Goal: Check status: Verify the current state of an ongoing process or item

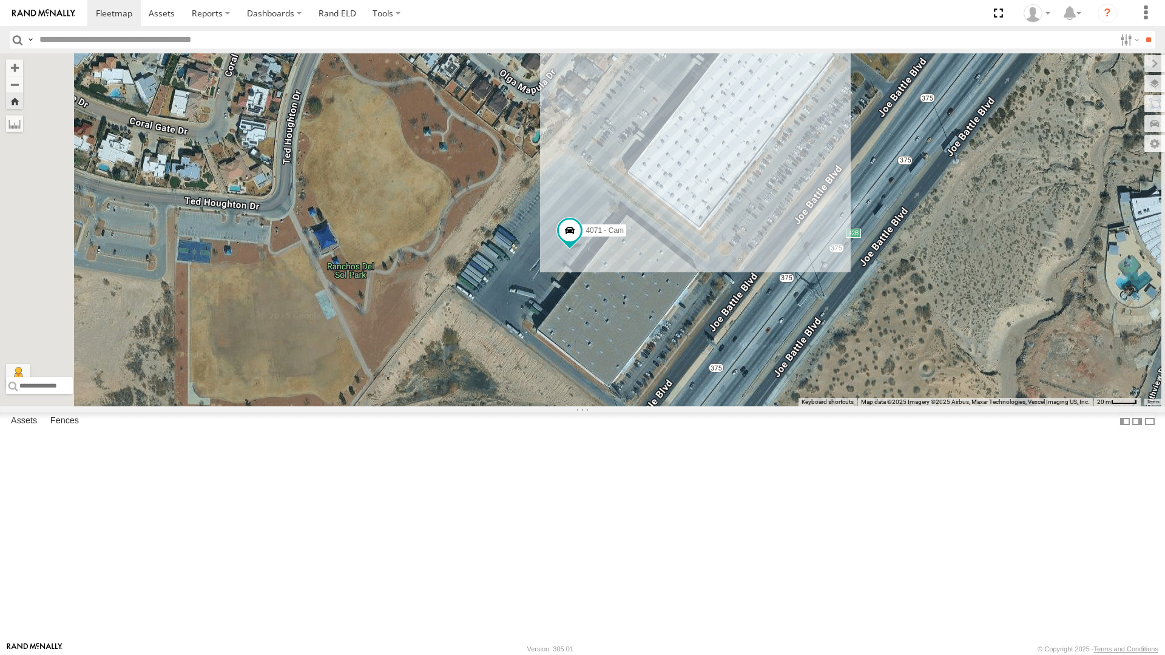
click at [0, 0] on div "4030 - Cam" at bounding box center [0, 0] width 0 height 0
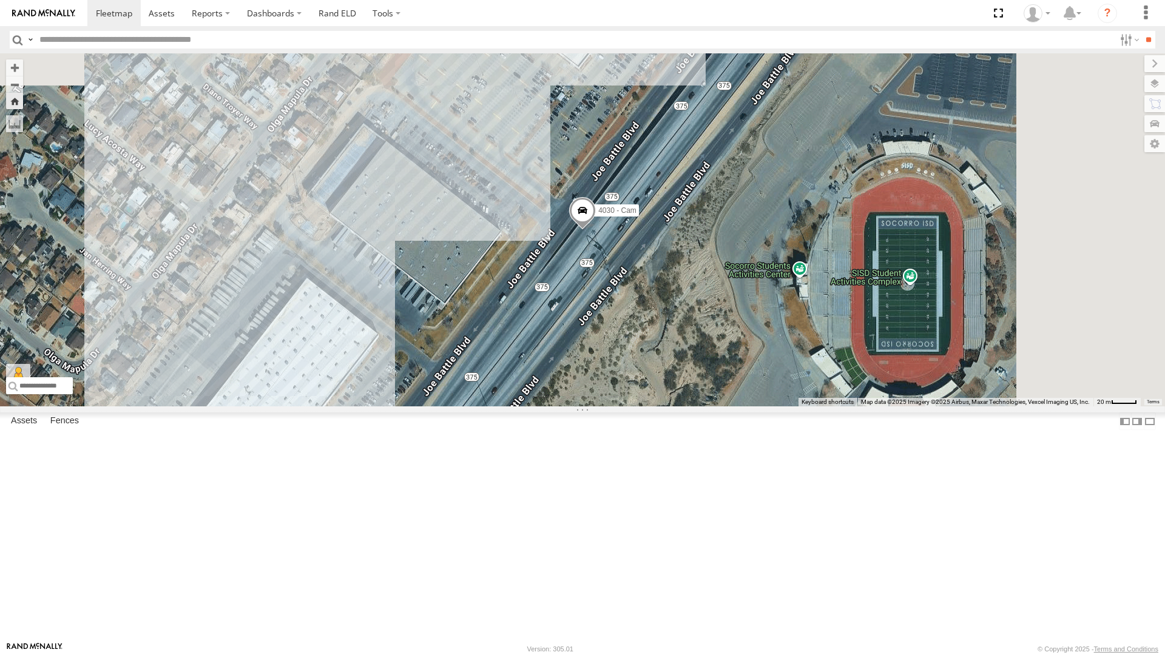
click at [596, 230] on span at bounding box center [582, 213] width 27 height 33
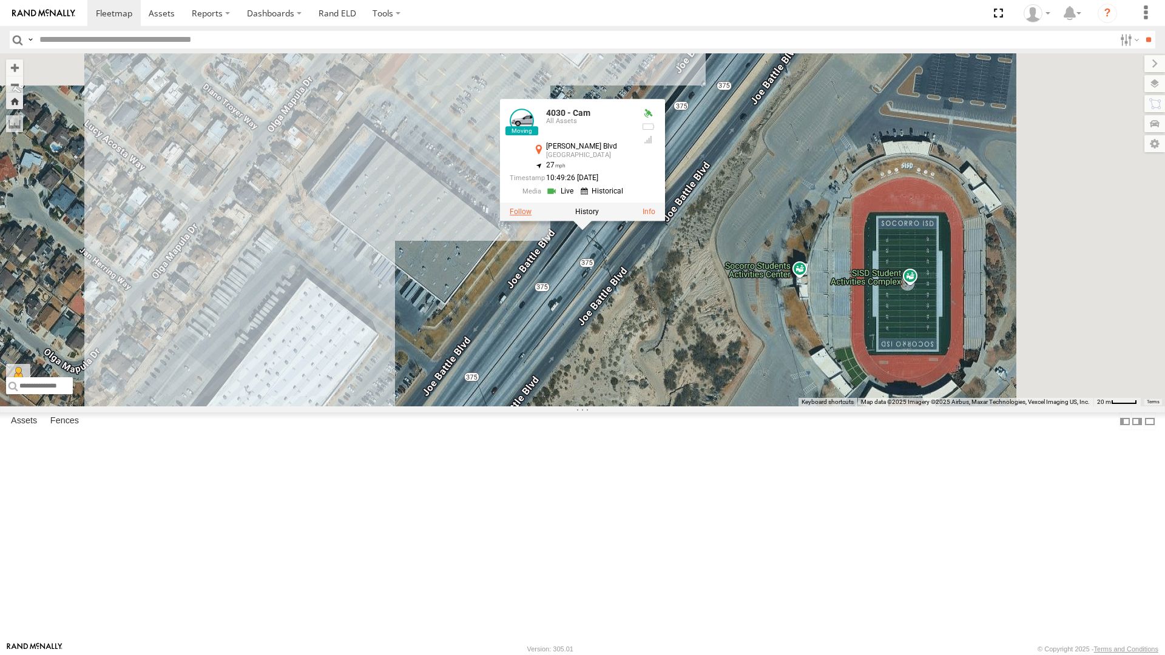
click at [532, 216] on label at bounding box center [521, 212] width 22 height 8
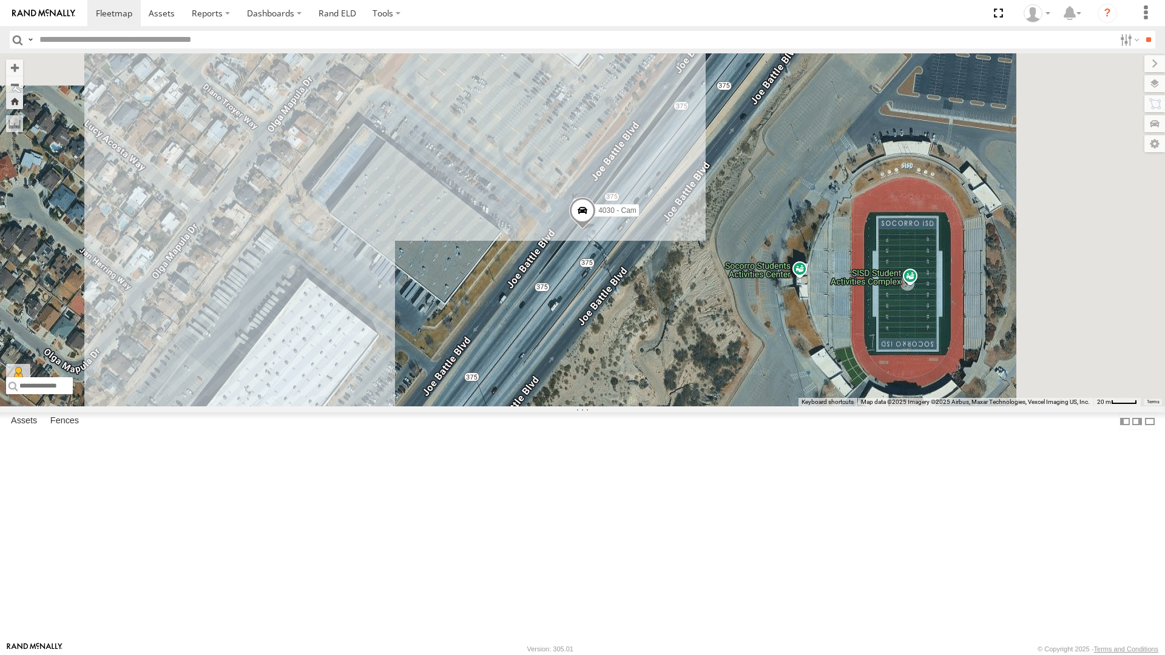
click at [0, 0] on div "4071 - Cam" at bounding box center [0, 0] width 0 height 0
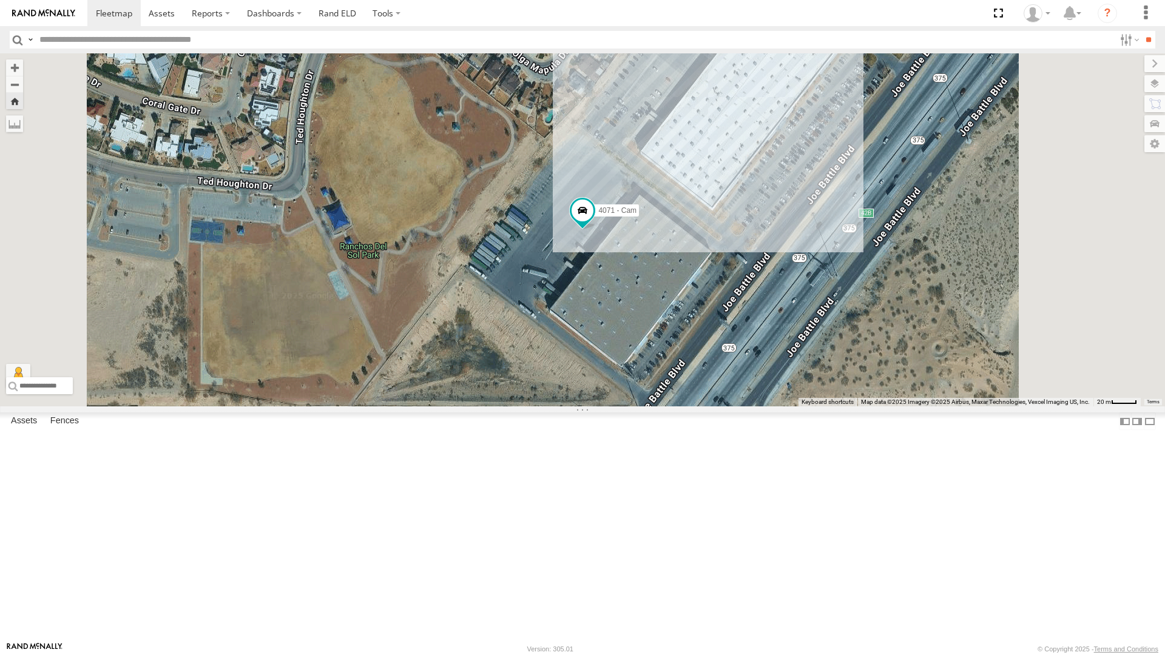
click at [0, 0] on div "442 - Cam" at bounding box center [0, 0] width 0 height 0
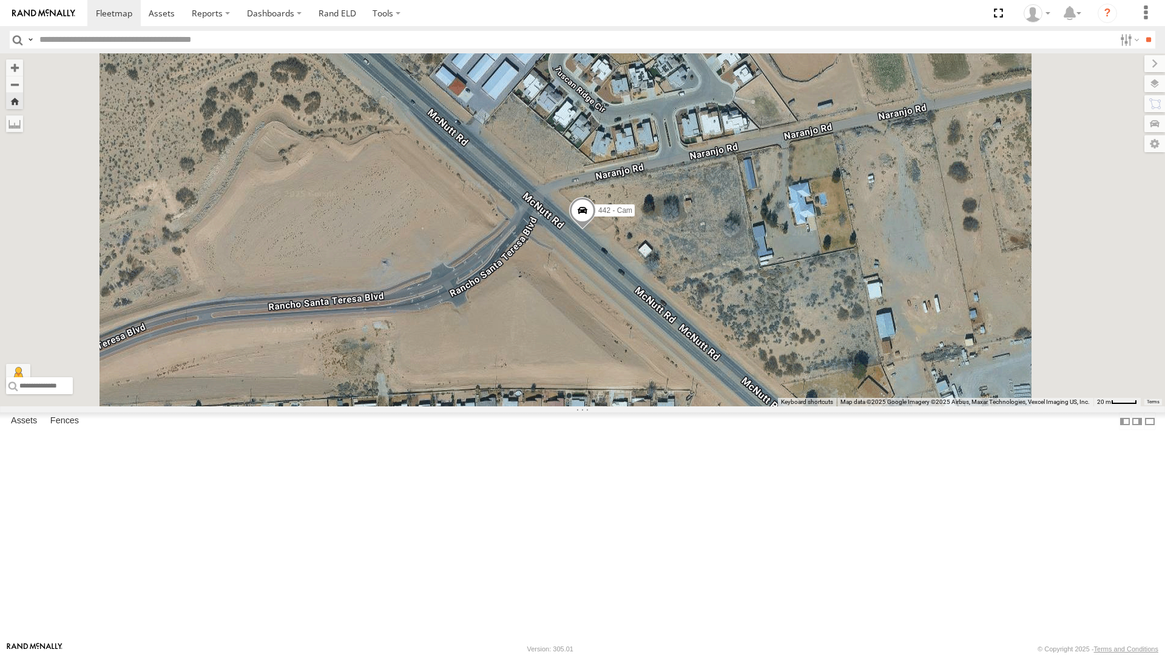
click at [596, 230] on span at bounding box center [582, 213] width 27 height 33
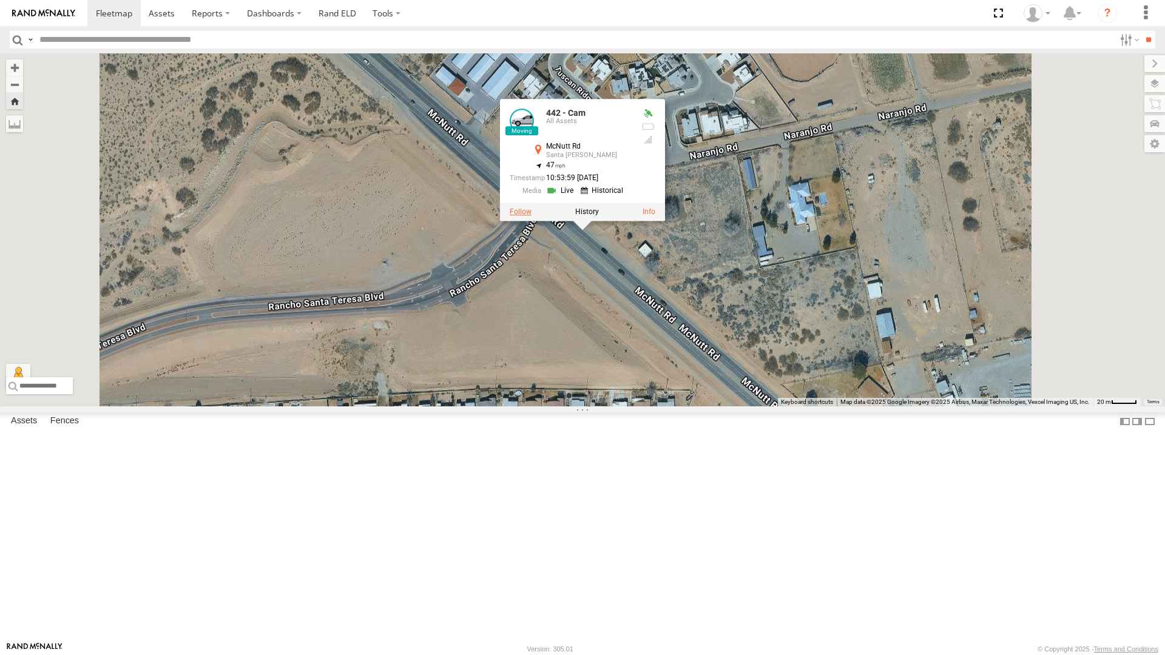
click at [532, 216] on label at bounding box center [521, 212] width 22 height 8
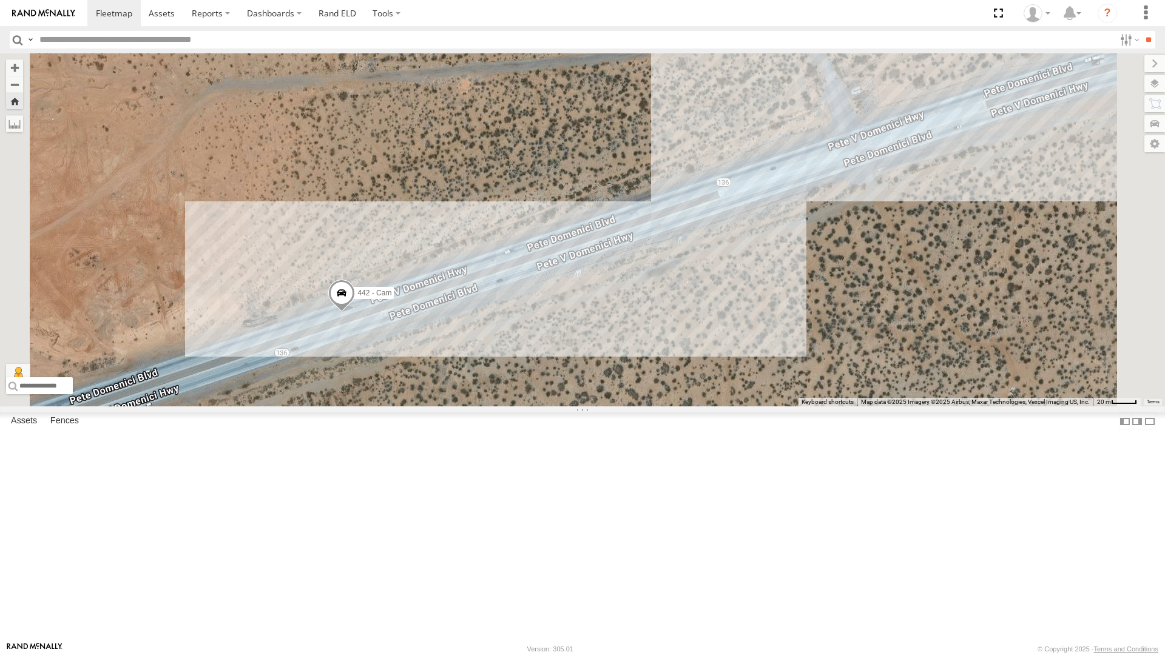
click at [0, 0] on div "4030 - Cam" at bounding box center [0, 0] width 0 height 0
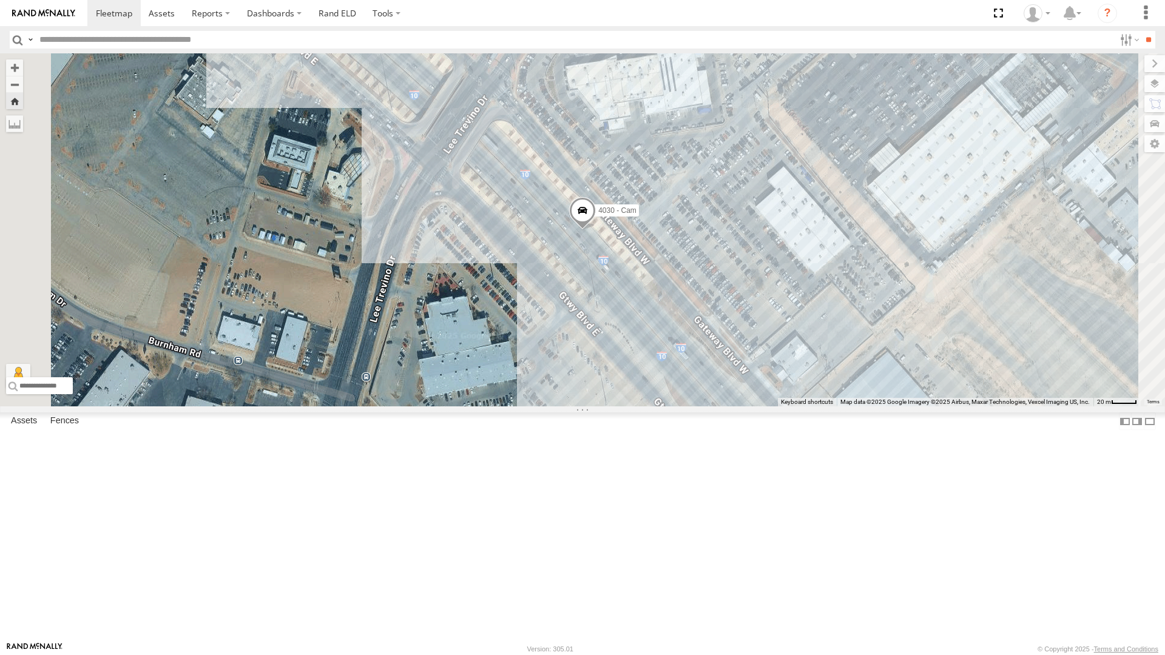
click at [0, 0] on div "4071 - Cam" at bounding box center [0, 0] width 0 height 0
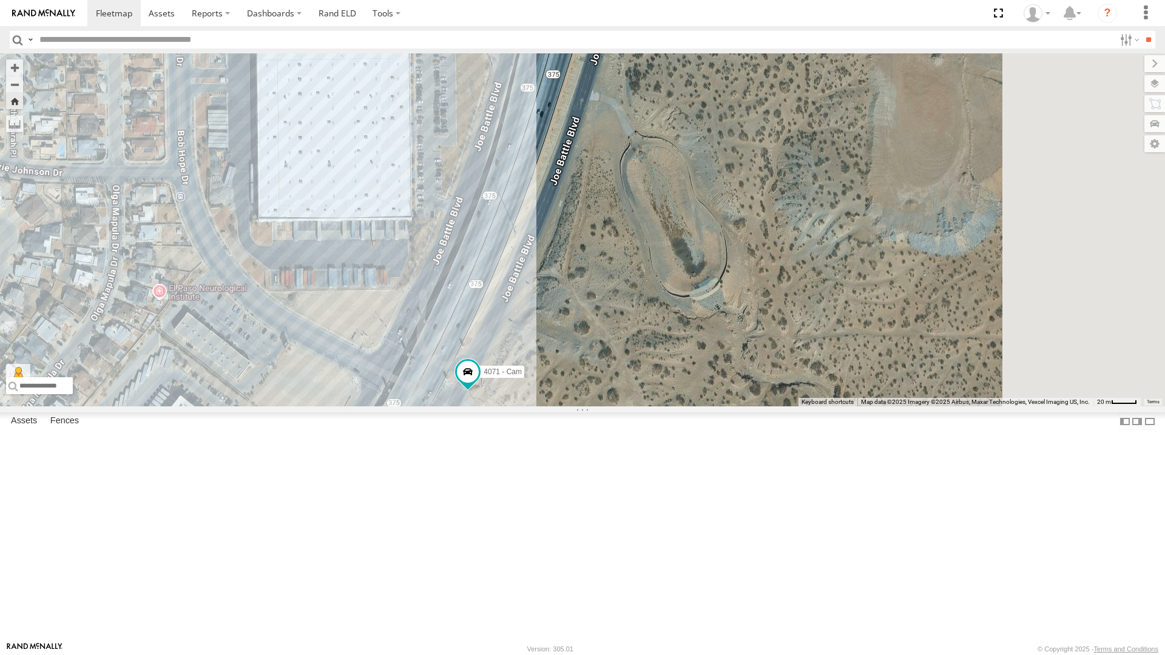
drag, startPoint x: 857, startPoint y: 262, endPoint x: 729, endPoint y: 451, distance: 228.6
click at [729, 407] on div "4071 - Cam" at bounding box center [582, 229] width 1165 height 353
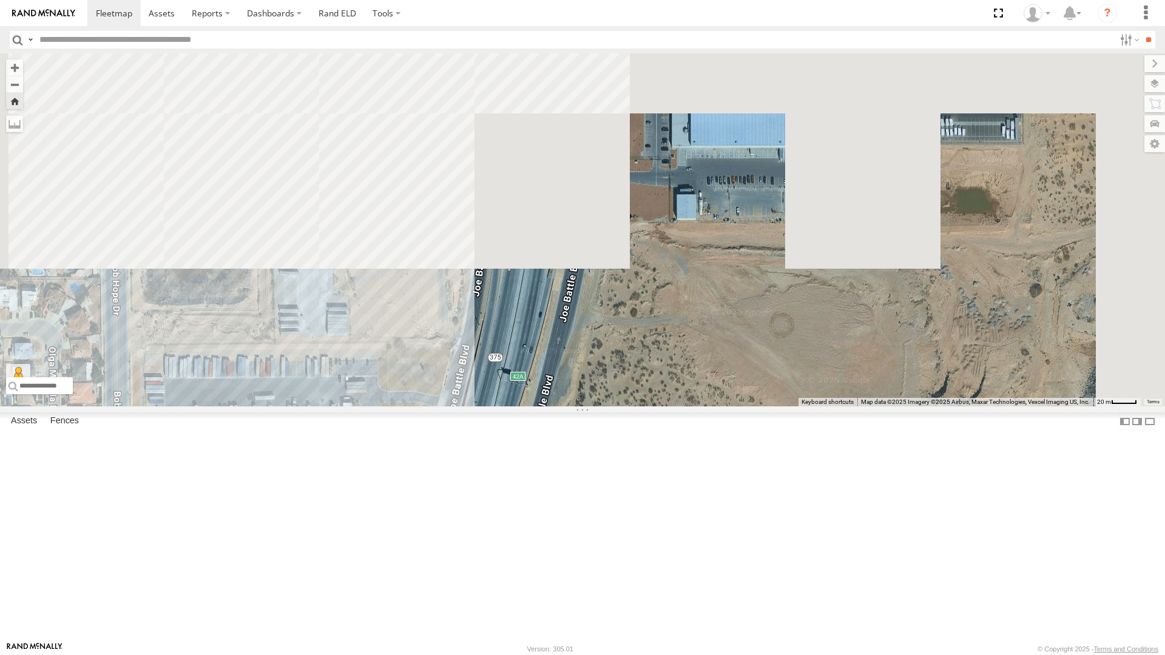
drag, startPoint x: 837, startPoint y: 139, endPoint x: 794, endPoint y: 546, distance: 408.9
click at [794, 407] on div "4071 - Cam" at bounding box center [582, 229] width 1165 height 353
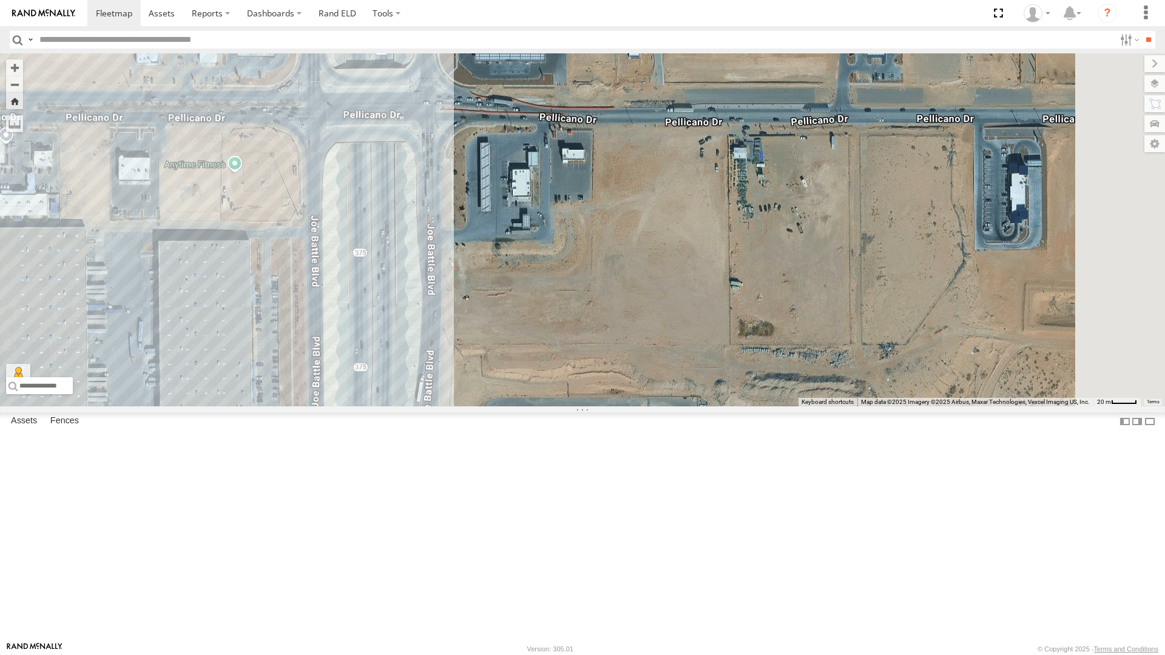
drag, startPoint x: 871, startPoint y: 356, endPoint x: 692, endPoint y: 587, distance: 292.9
click at [692, 407] on div "4071 - Cam" at bounding box center [582, 229] width 1165 height 353
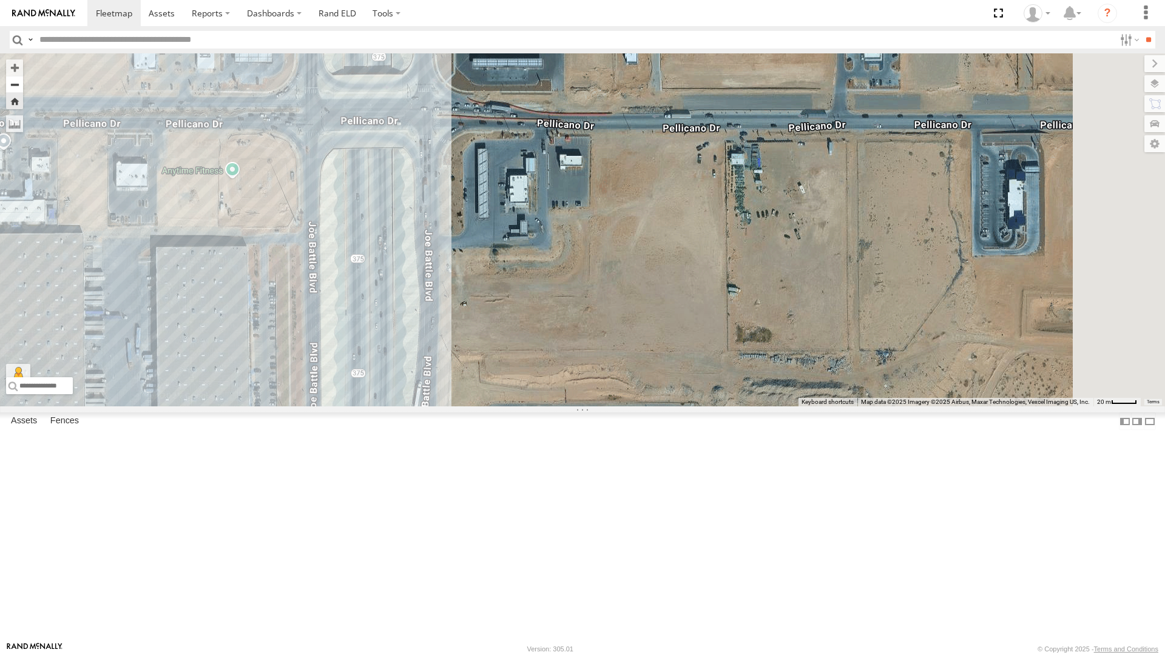
click at [23, 76] on button "Zoom out" at bounding box center [14, 84] width 17 height 17
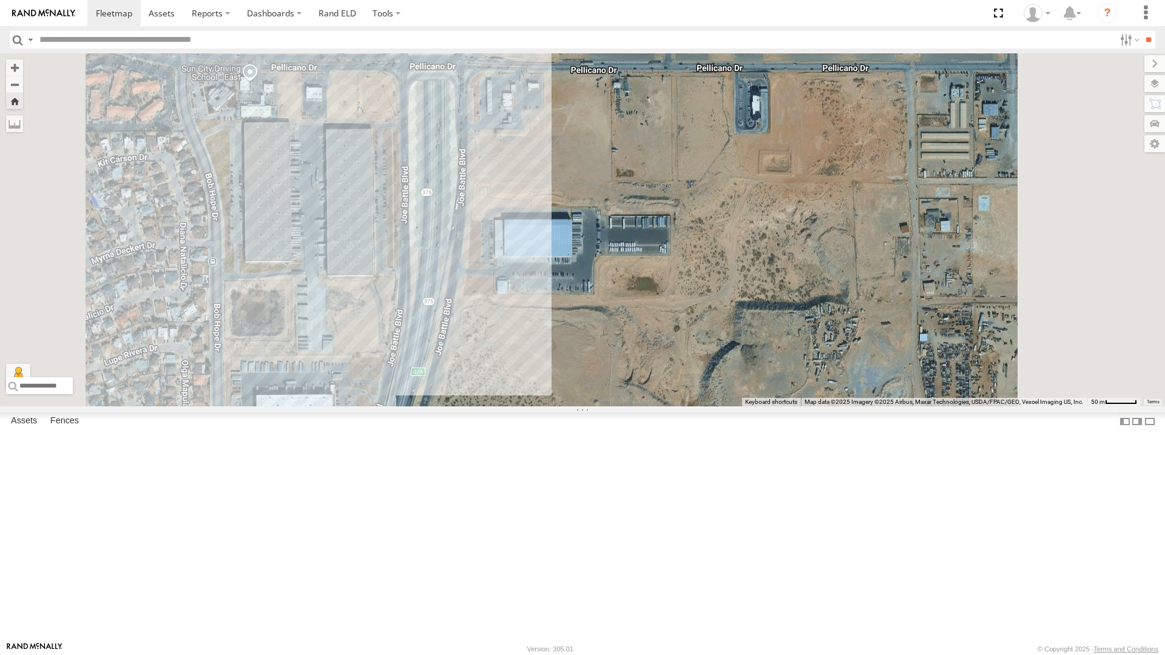
drag, startPoint x: 672, startPoint y: 369, endPoint x: 628, endPoint y: 258, distance: 119.3
click at [628, 258] on div "4071 - Cam" at bounding box center [582, 229] width 1165 height 353
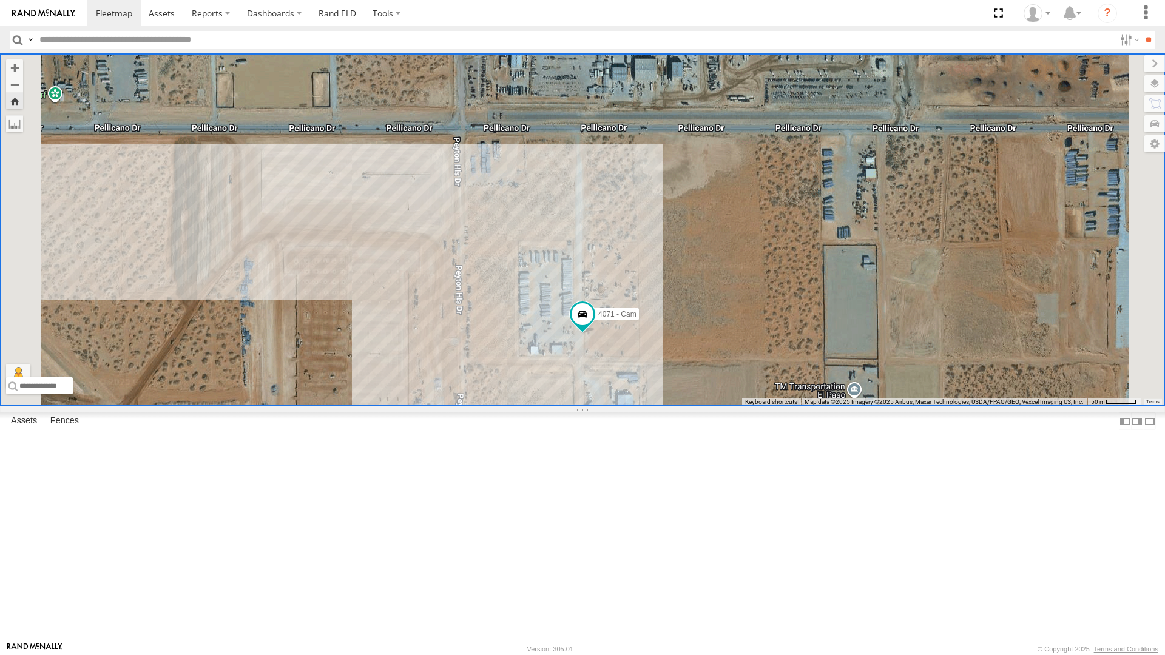
click at [0, 0] on div "4030 - Cam" at bounding box center [0, 0] width 0 height 0
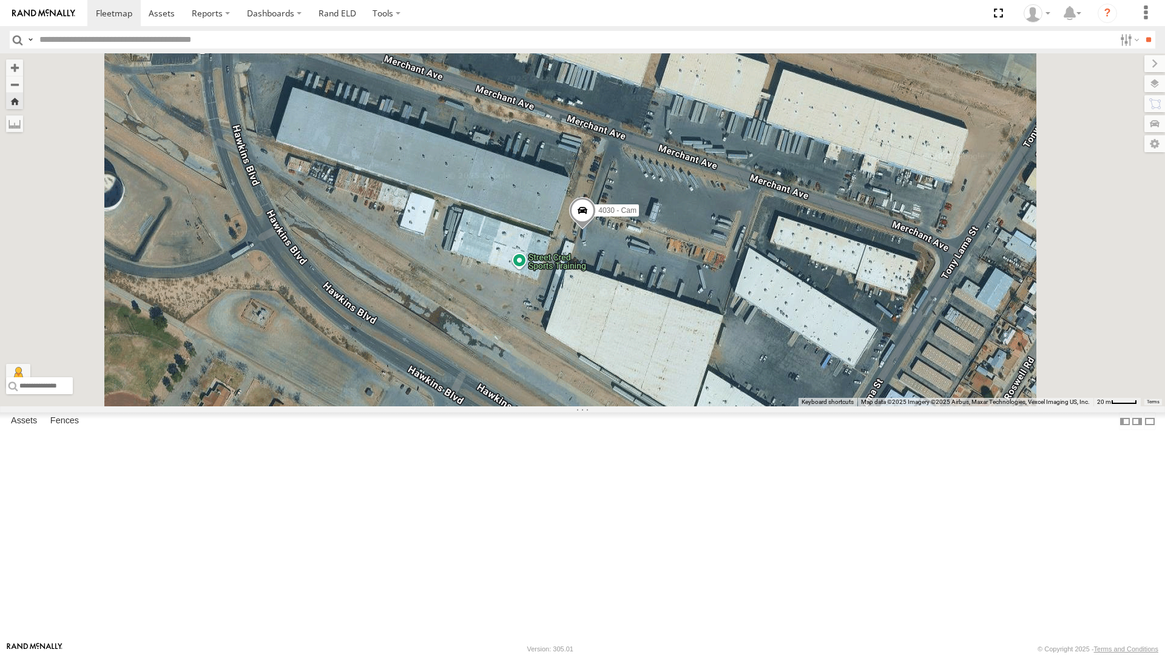
click at [0, 0] on div "All Assets" at bounding box center [0, 0] width 0 height 0
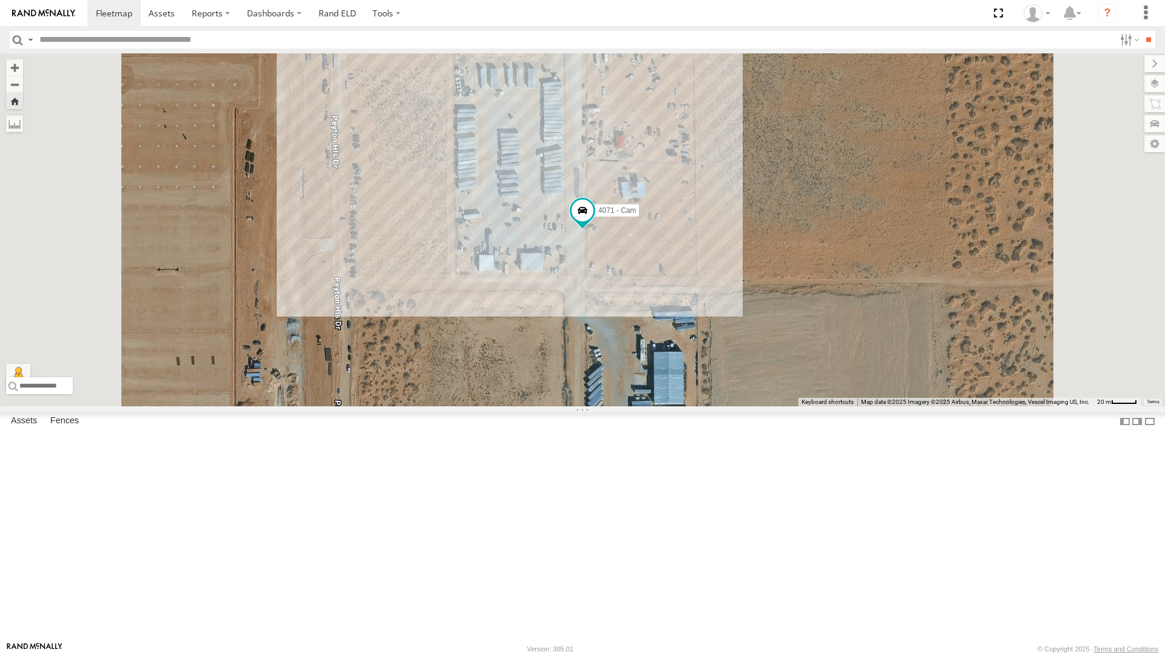
click at [0, 0] on div "4069 - Cam" at bounding box center [0, 0] width 0 height 0
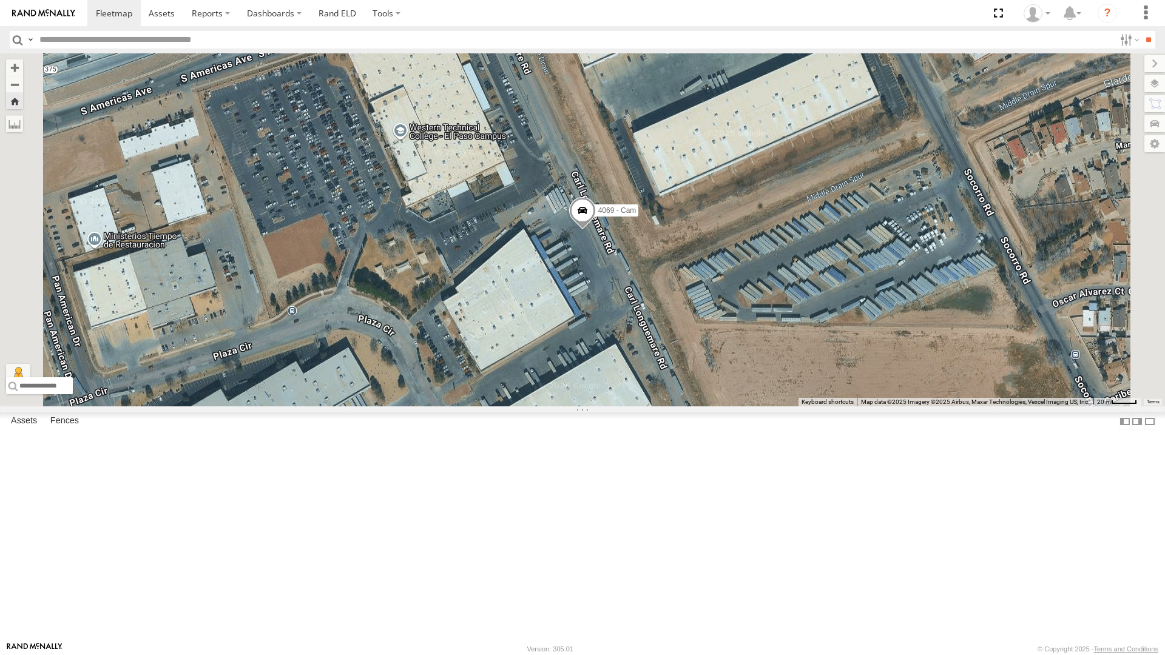
click at [596, 230] on span at bounding box center [582, 213] width 27 height 33
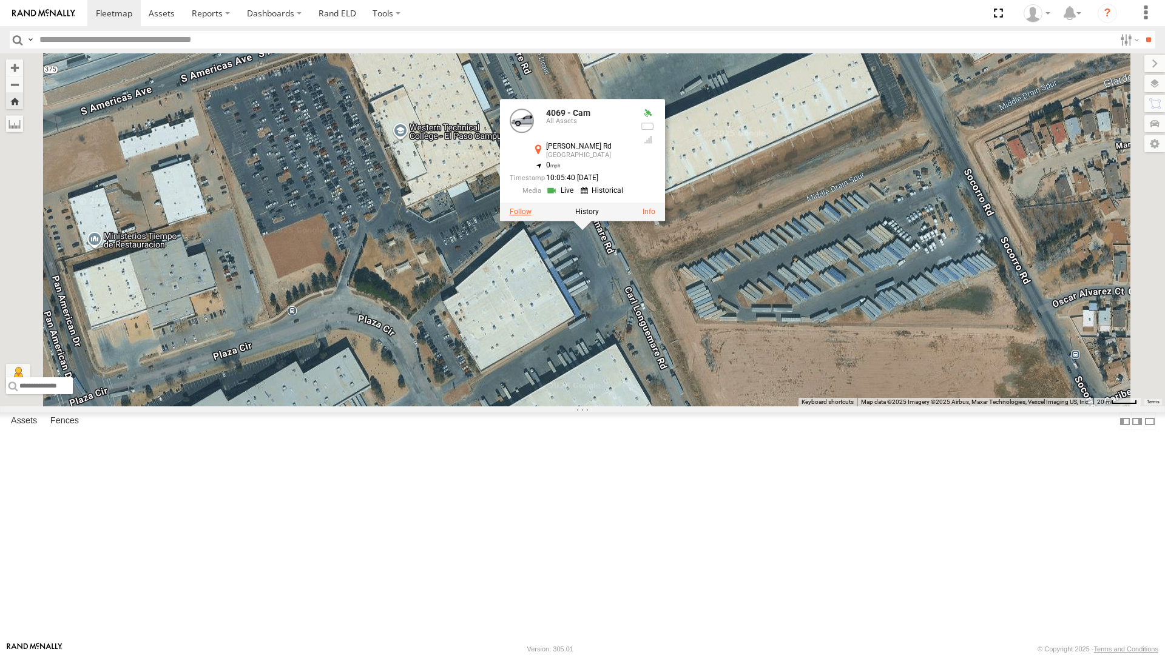
click at [532, 216] on label at bounding box center [521, 212] width 22 height 8
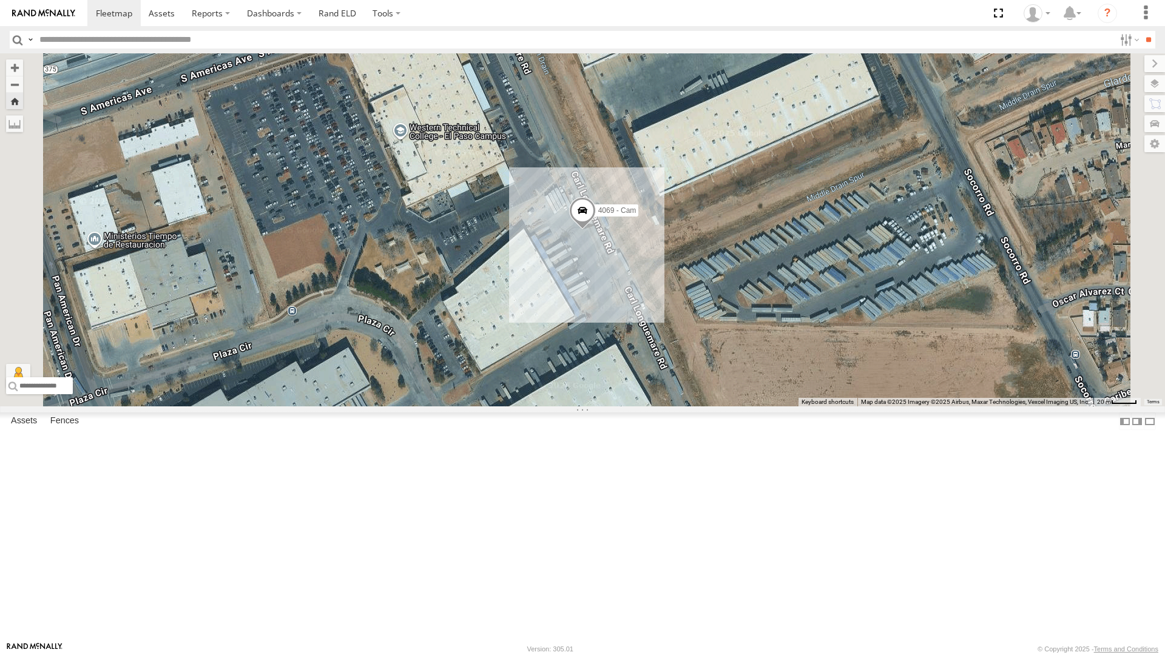
click at [0, 0] on div "4067 - Cam" at bounding box center [0, 0] width 0 height 0
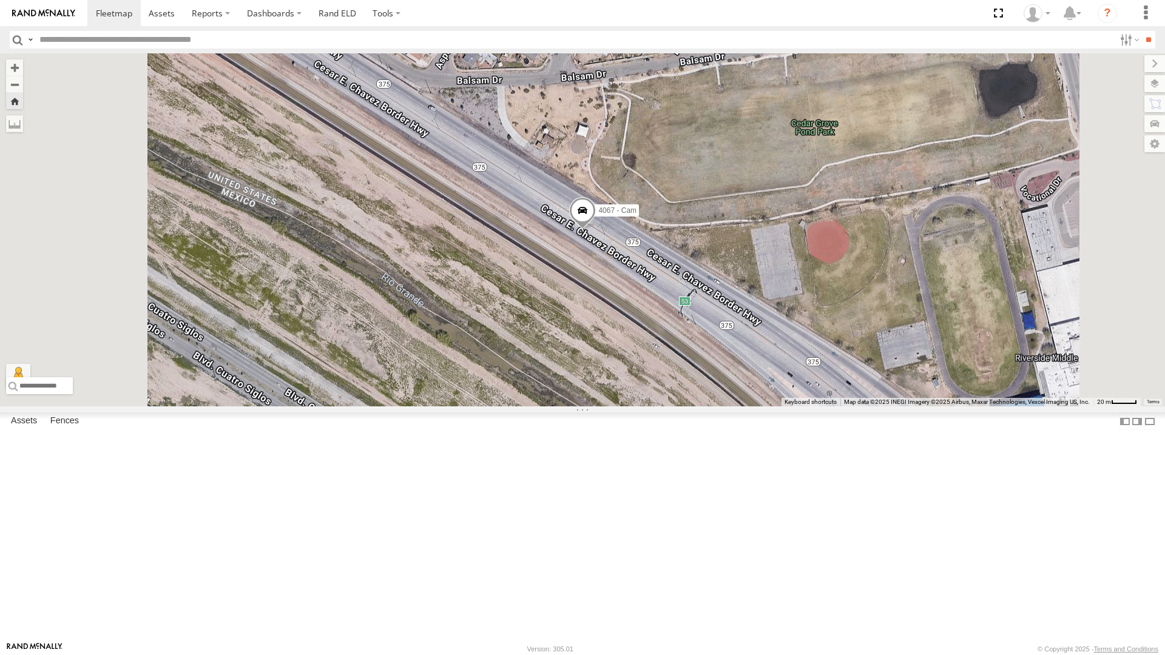
click at [596, 230] on span at bounding box center [582, 213] width 27 height 33
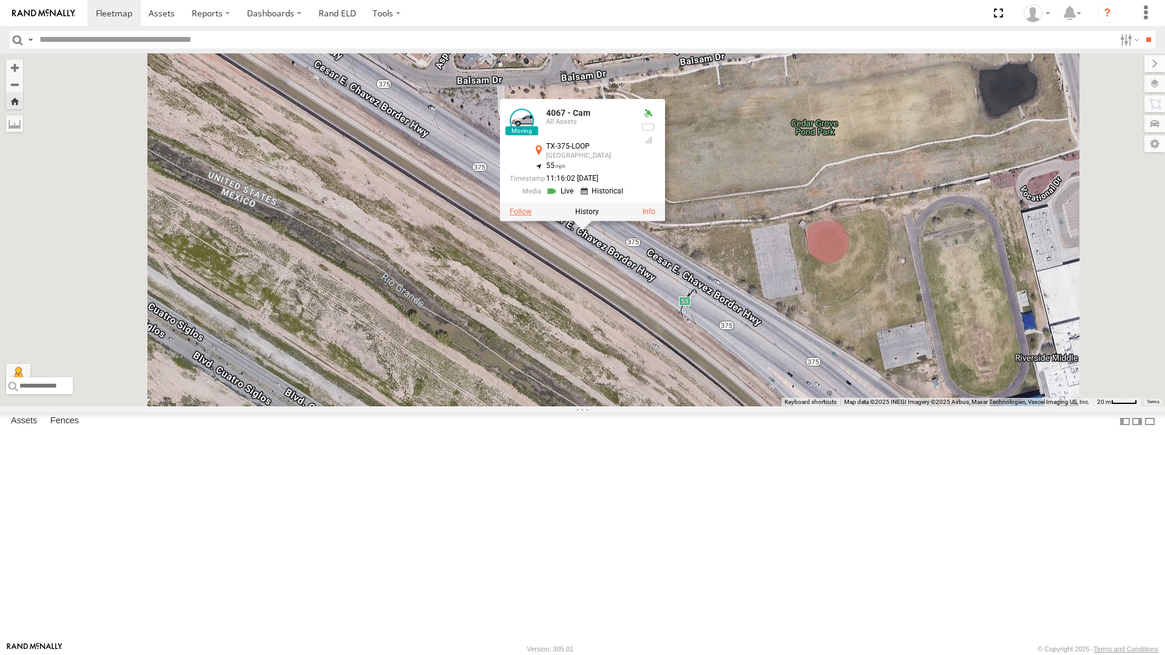
click at [532, 216] on label at bounding box center [521, 212] width 22 height 8
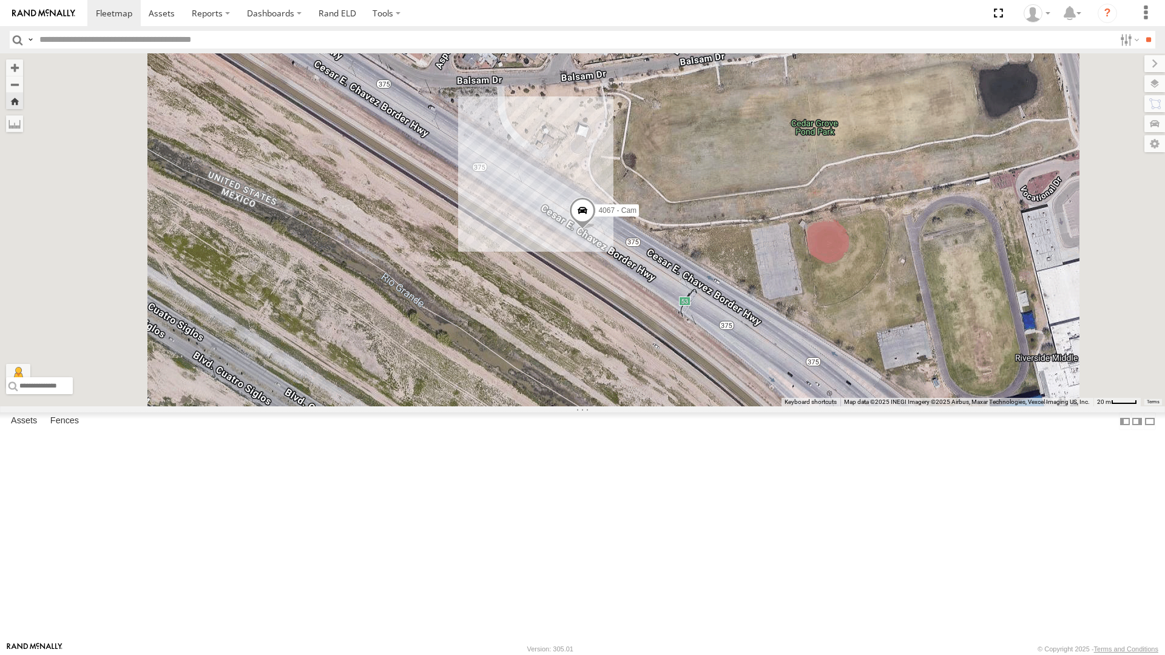
click at [0, 0] on div "442 - Cam All Assets" at bounding box center [0, 0] width 0 height 0
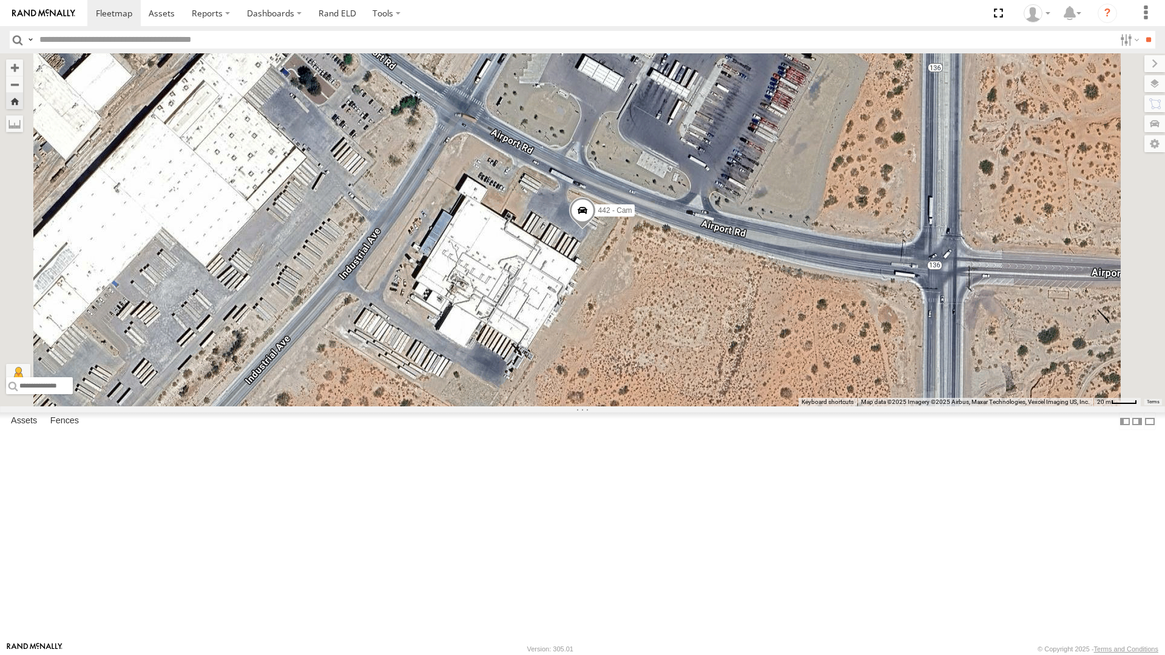
click at [596, 231] on span at bounding box center [582, 214] width 27 height 33
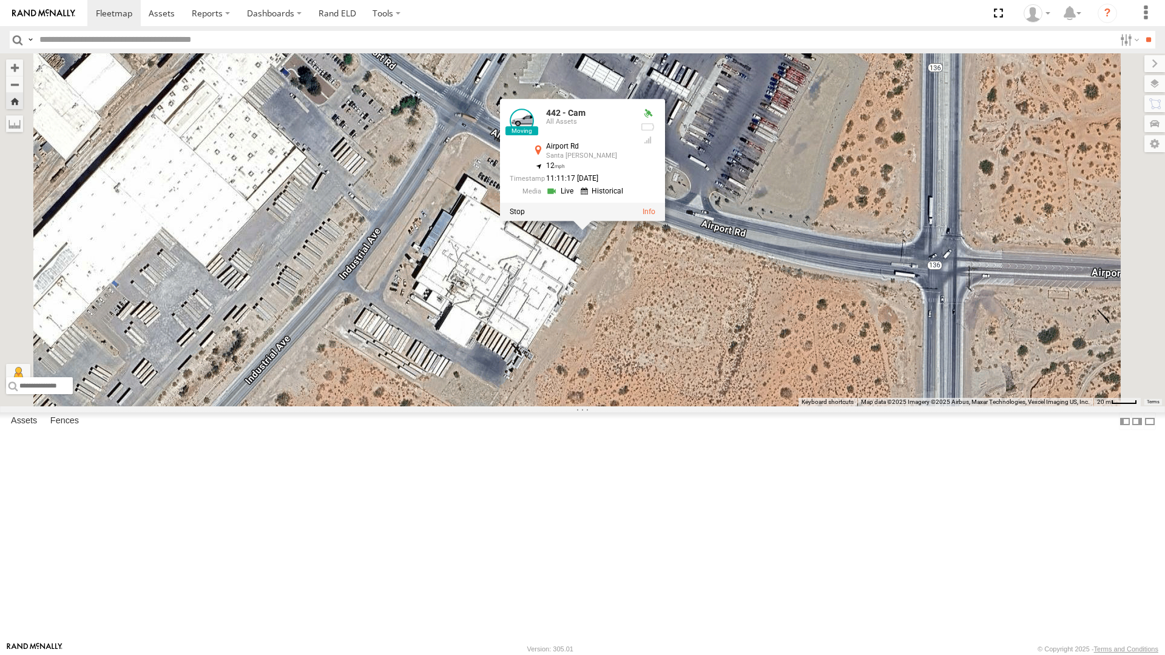
click at [703, 407] on div "442 - Cam 442 - [GEOGRAPHIC_DATA] [GEOGRAPHIC_DATA][PERSON_NAME] 31.86095 , -10…" at bounding box center [582, 229] width 1165 height 353
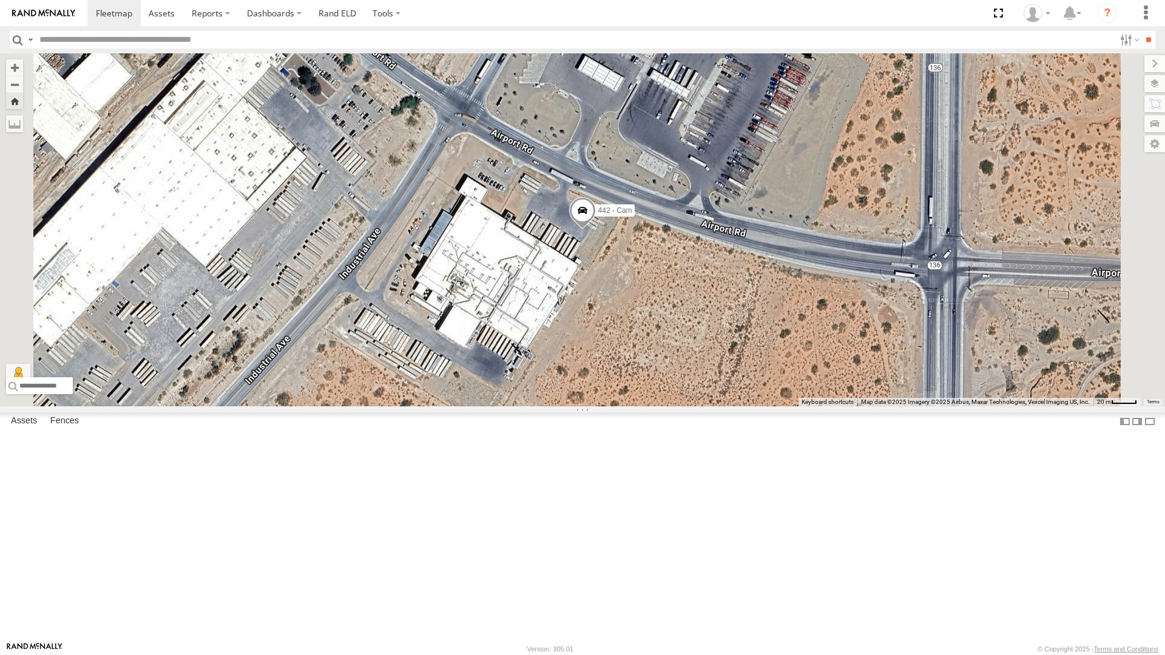
click at [0, 0] on div "4067 - Cam" at bounding box center [0, 0] width 0 height 0
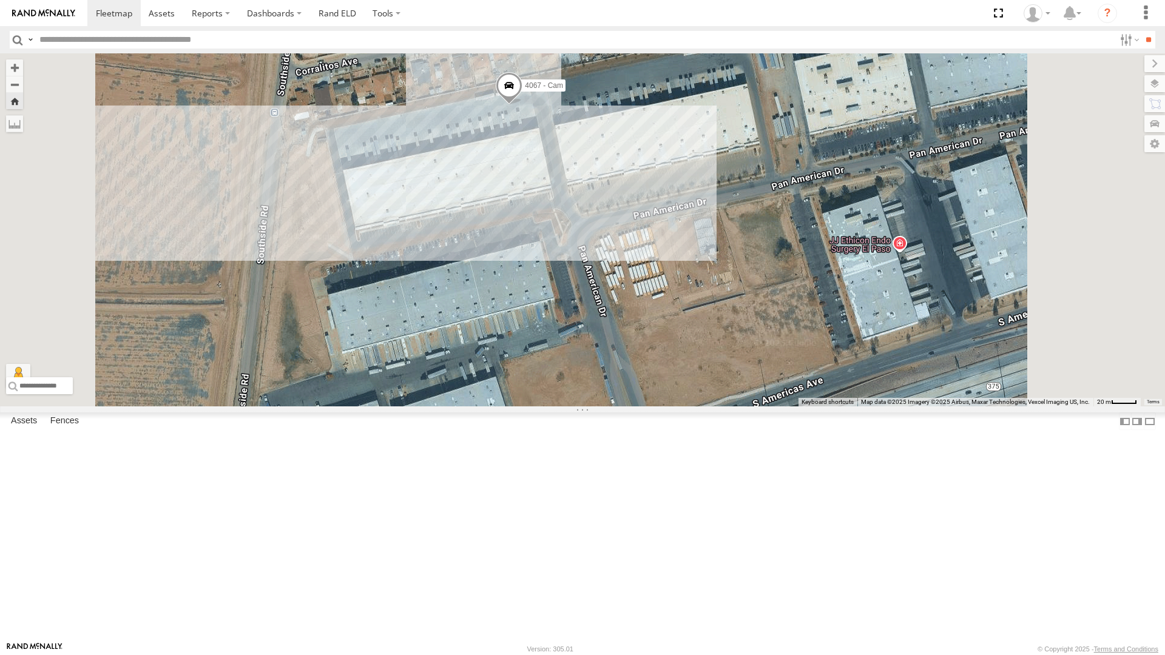
click at [0, 0] on div "442 - Cam" at bounding box center [0, 0] width 0 height 0
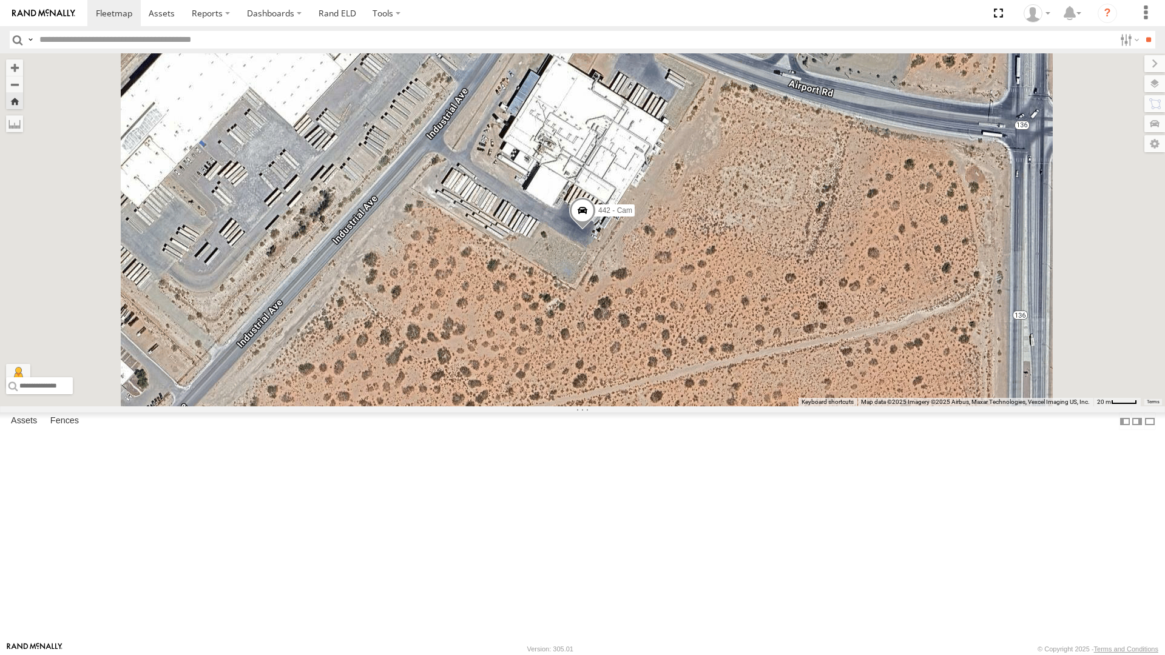
click at [0, 0] on div "4071 - Cam" at bounding box center [0, 0] width 0 height 0
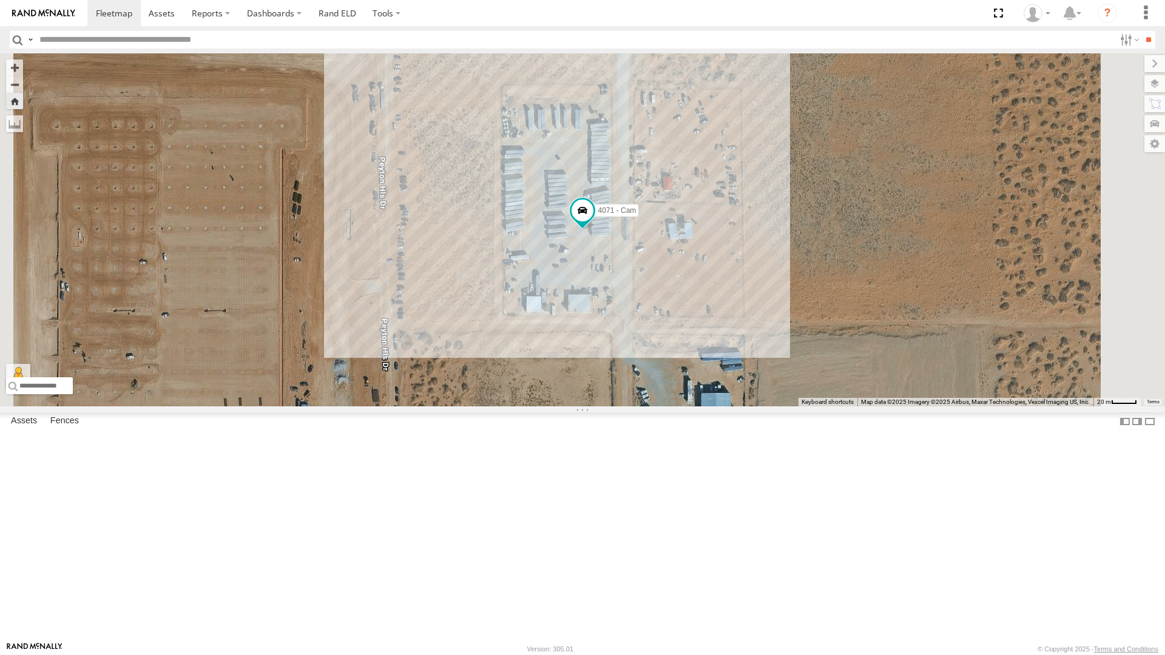
click at [0, 0] on div "442 - Cam" at bounding box center [0, 0] width 0 height 0
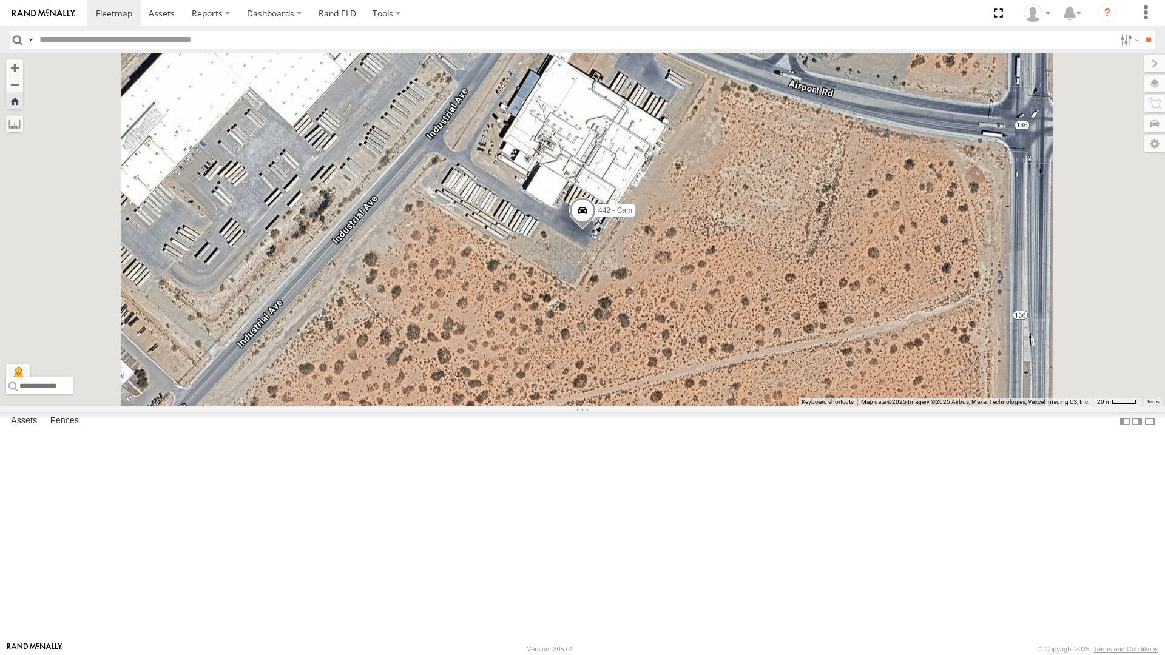
click at [0, 0] on div "4030 - Cam" at bounding box center [0, 0] width 0 height 0
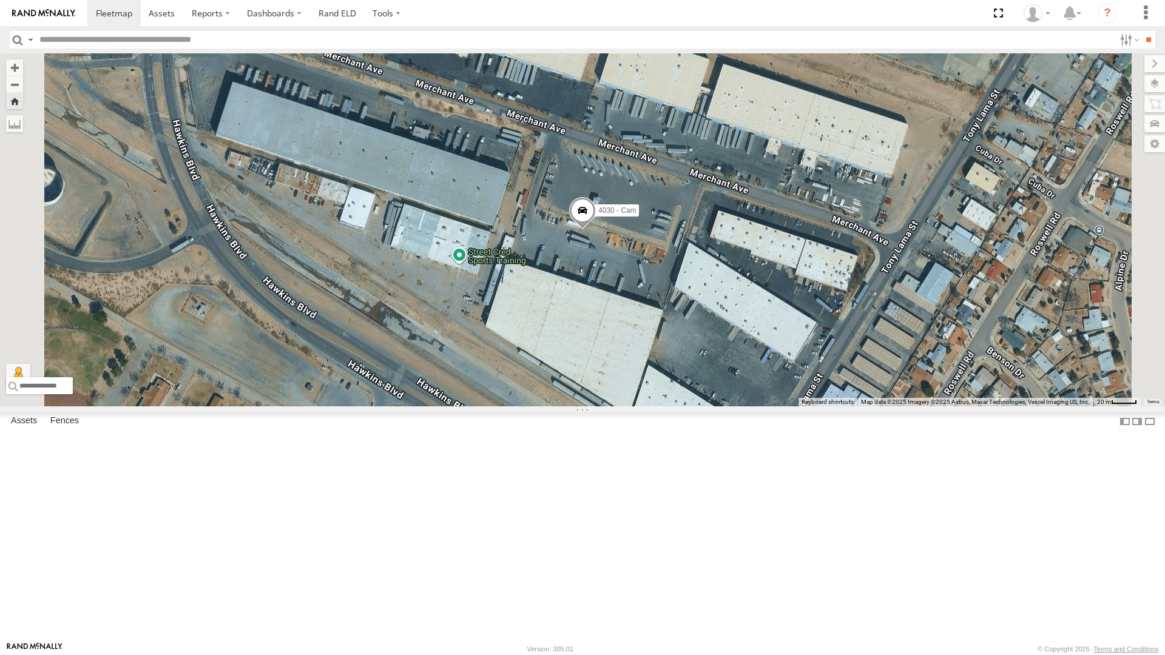
click at [0, 0] on div "All Assets" at bounding box center [0, 0] width 0 height 0
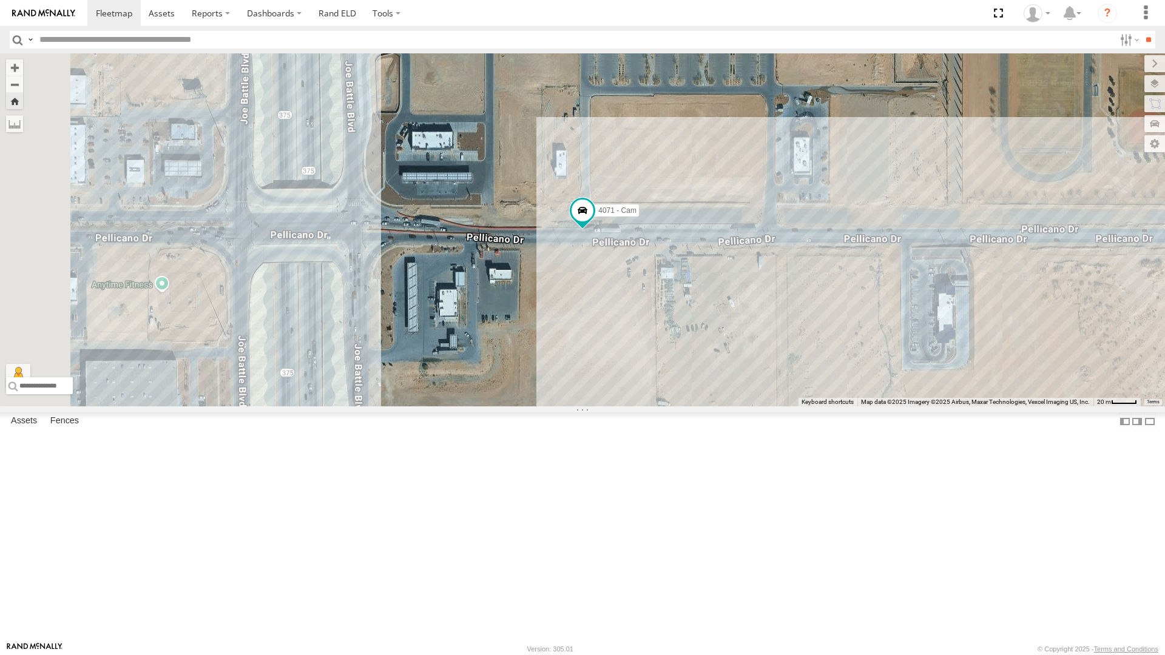
click at [0, 0] on div "4067 - Cam" at bounding box center [0, 0] width 0 height 0
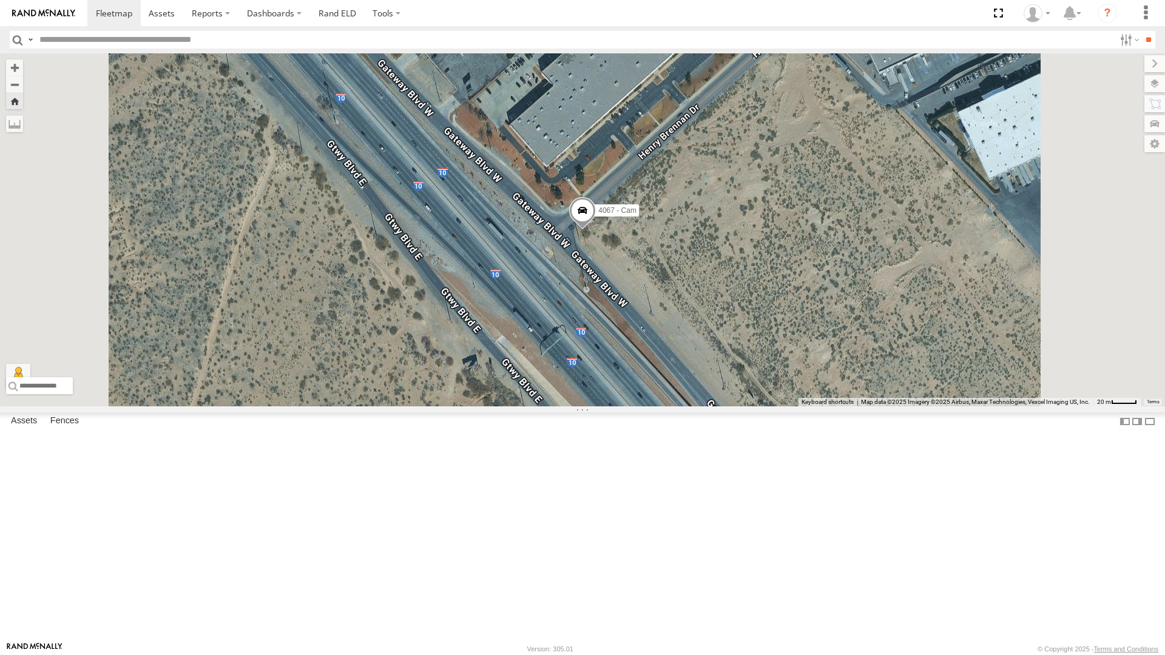
click at [0, 0] on div "4071 - Cam" at bounding box center [0, 0] width 0 height 0
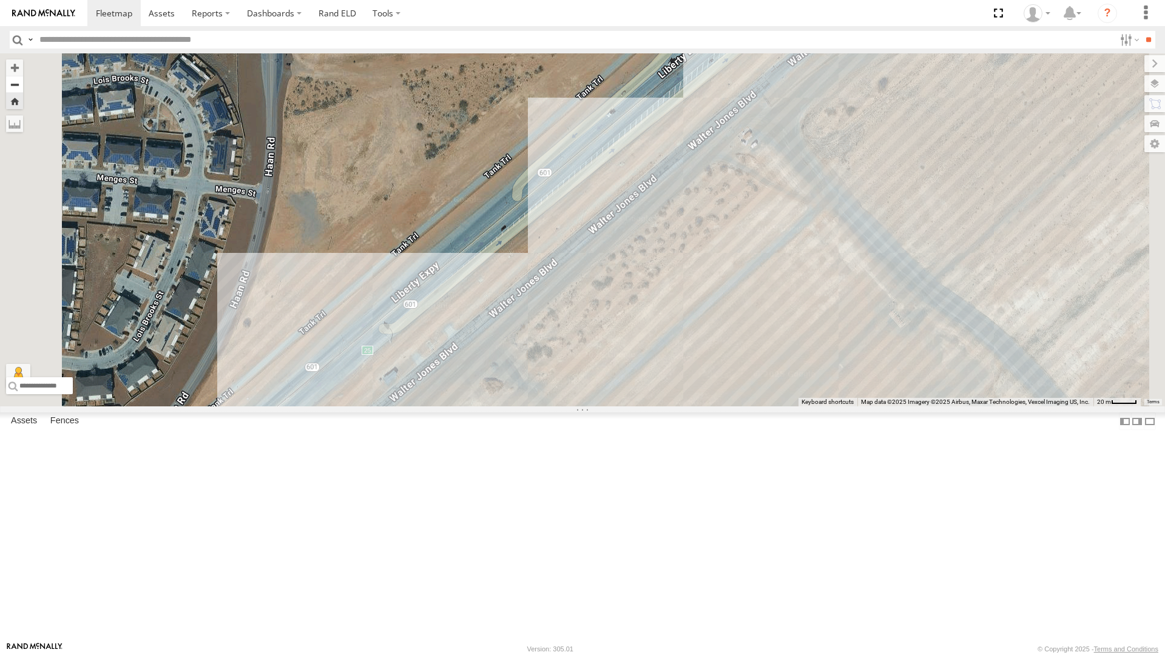
click at [23, 76] on button "Zoom out" at bounding box center [14, 84] width 17 height 17
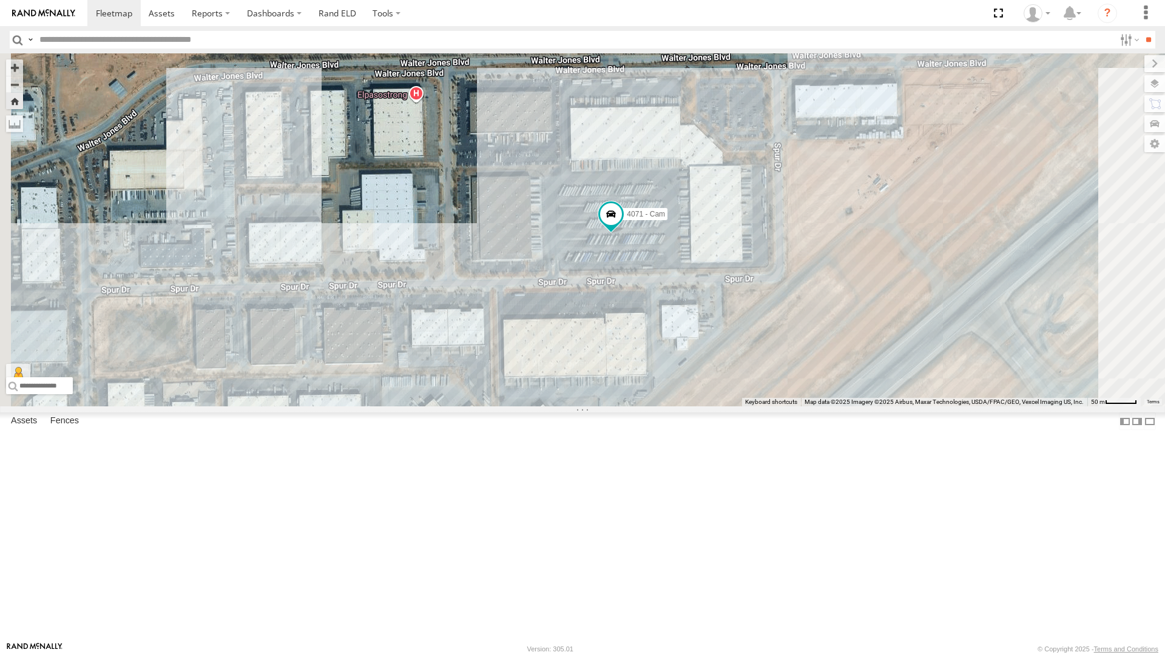
click at [0, 0] on div "4067 - Cam" at bounding box center [0, 0] width 0 height 0
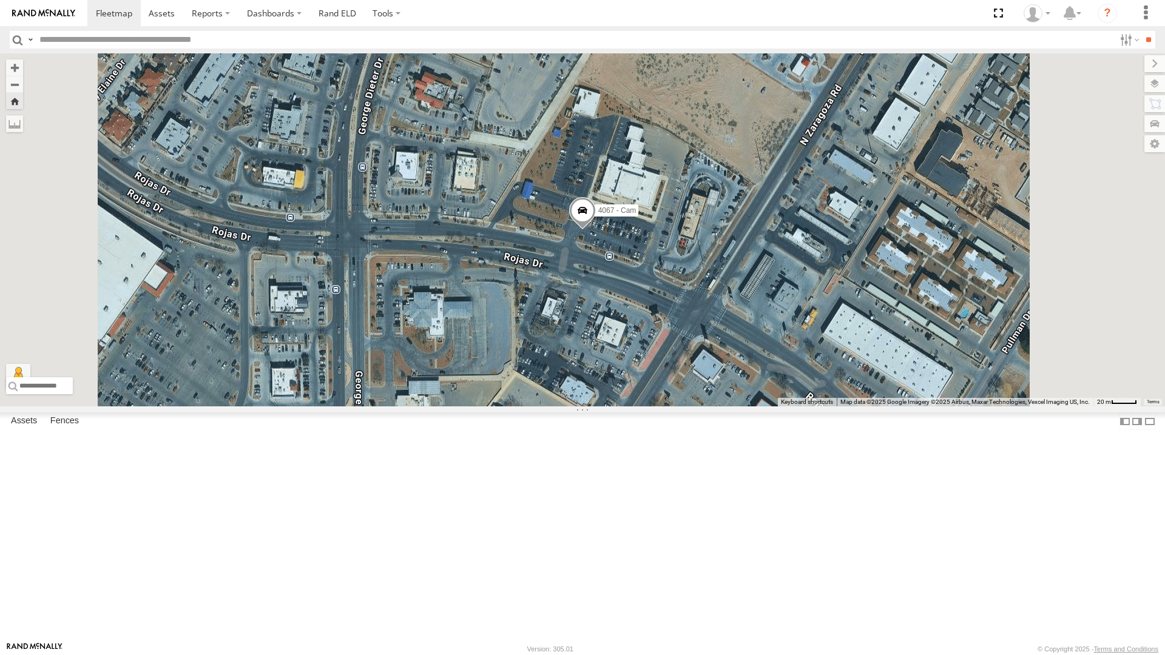
click at [0, 0] on div "442 - Cam" at bounding box center [0, 0] width 0 height 0
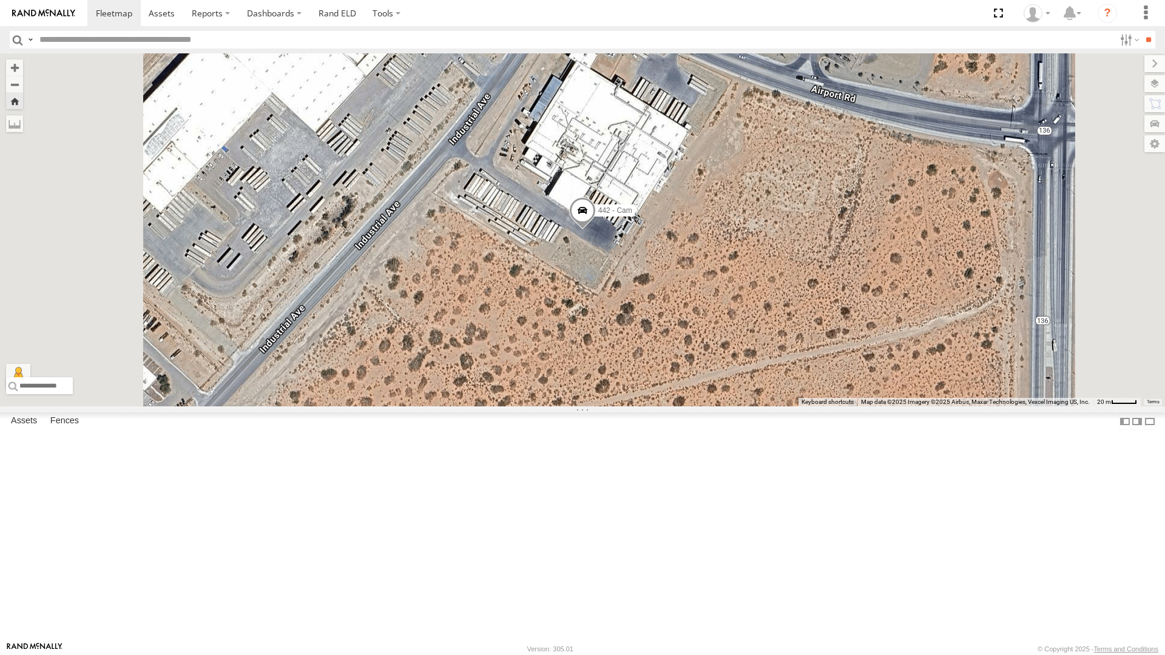
click at [0, 0] on div "4071 - Cam" at bounding box center [0, 0] width 0 height 0
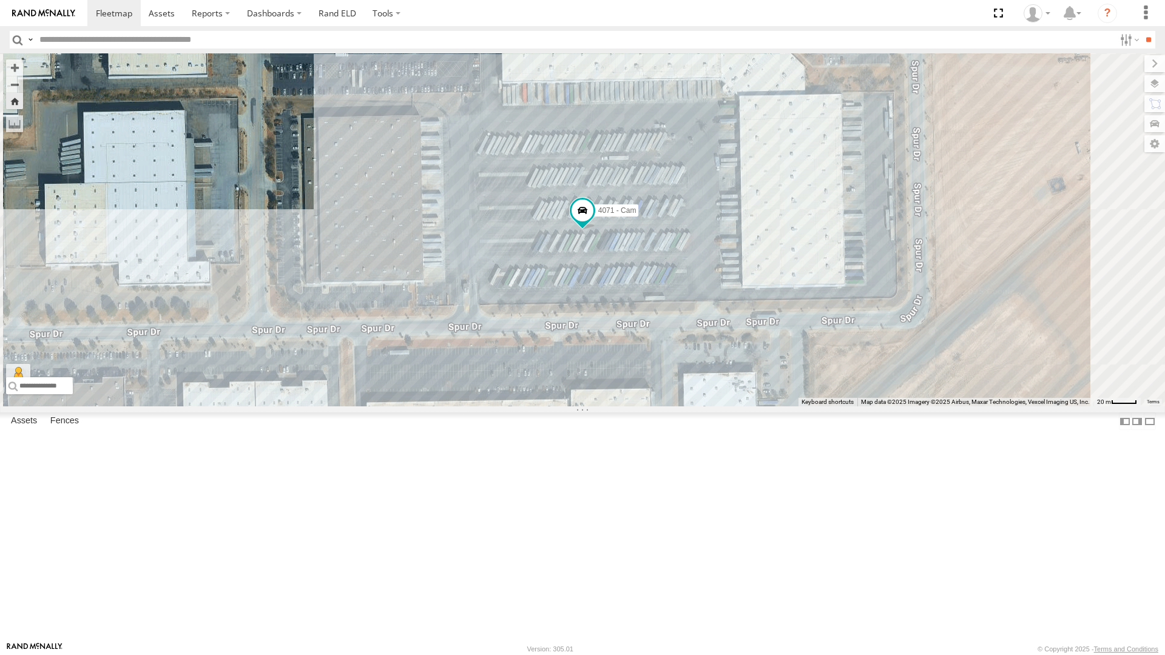
click at [0, 0] on div "4067 - Cam" at bounding box center [0, 0] width 0 height 0
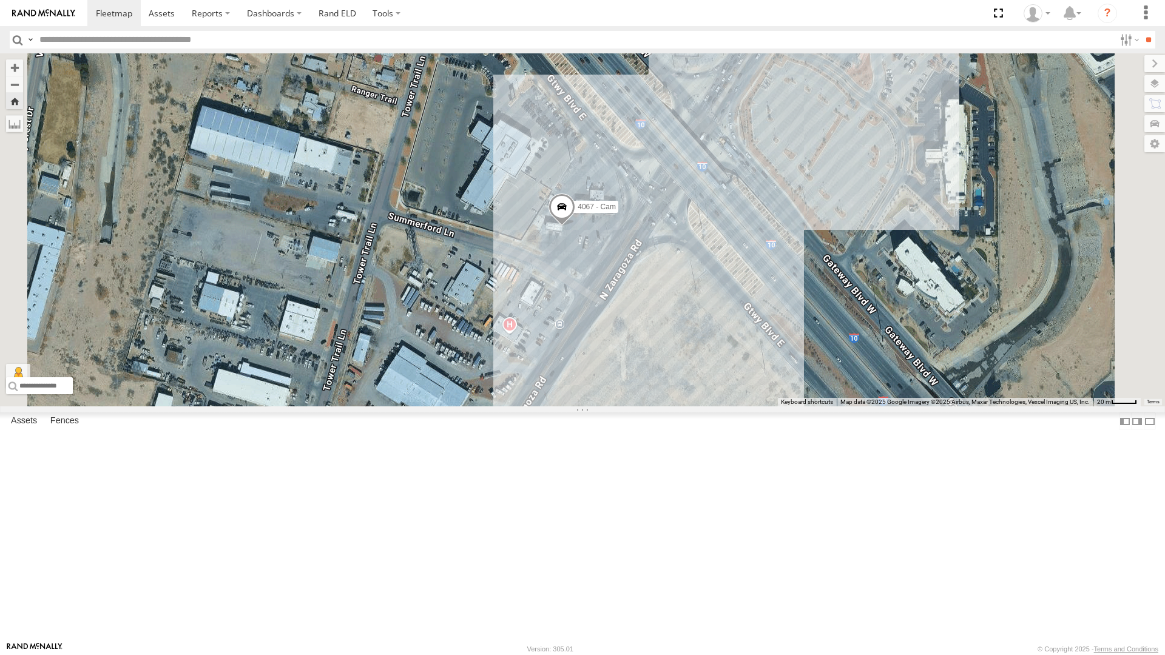
click at [0, 0] on div "4030 - Cam" at bounding box center [0, 0] width 0 height 0
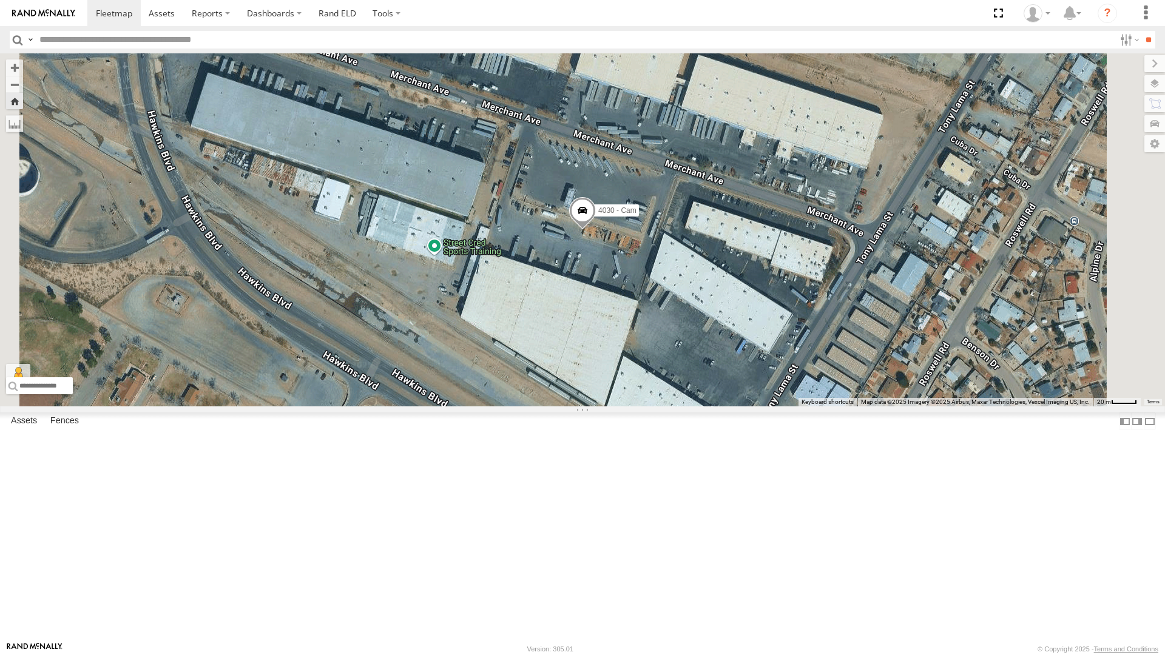
click at [0, 0] on div "4067 - Cam" at bounding box center [0, 0] width 0 height 0
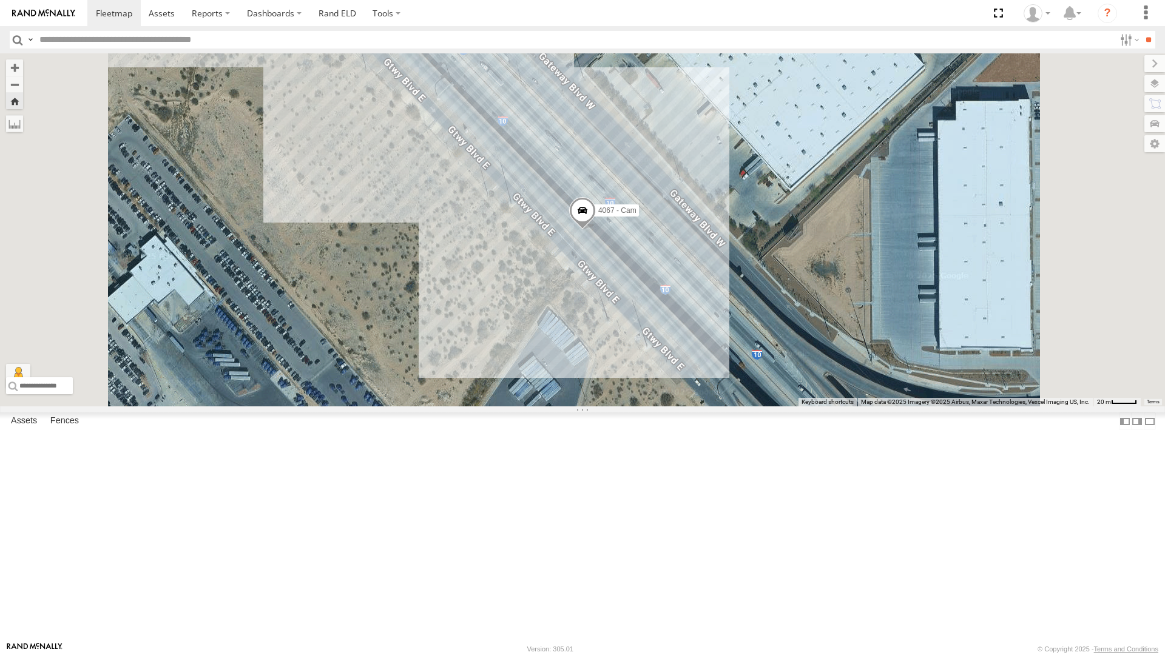
scroll to position [61, 0]
click at [0, 0] on div "4069 - Cam" at bounding box center [0, 0] width 0 height 0
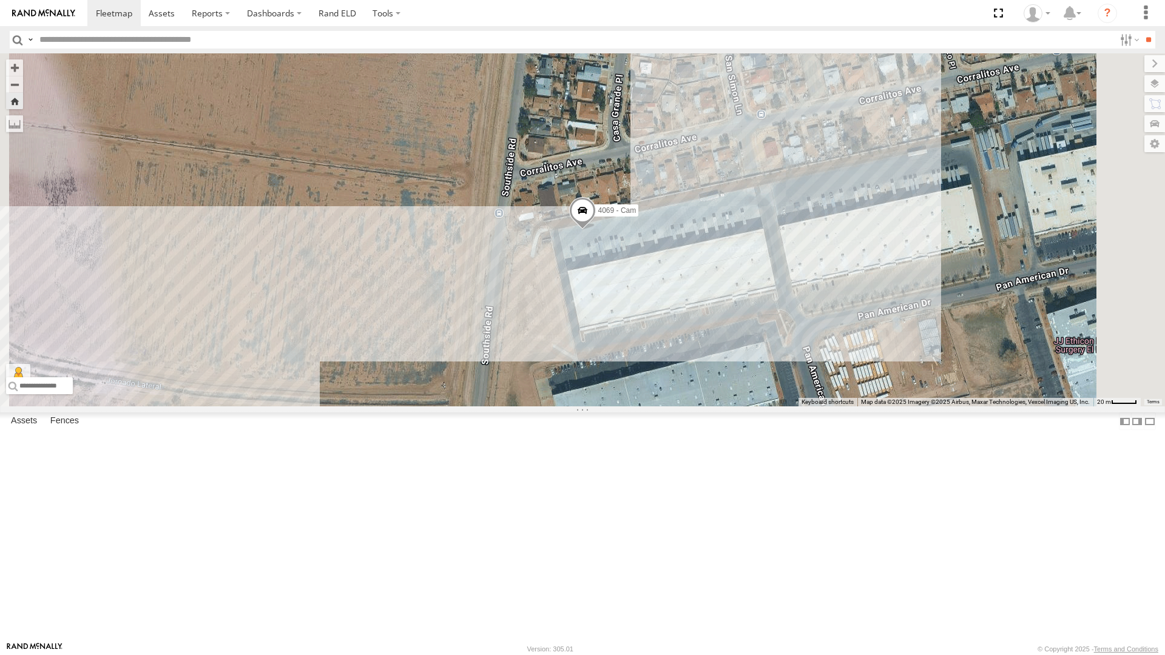
click at [0, 0] on div "4067 - Cam" at bounding box center [0, 0] width 0 height 0
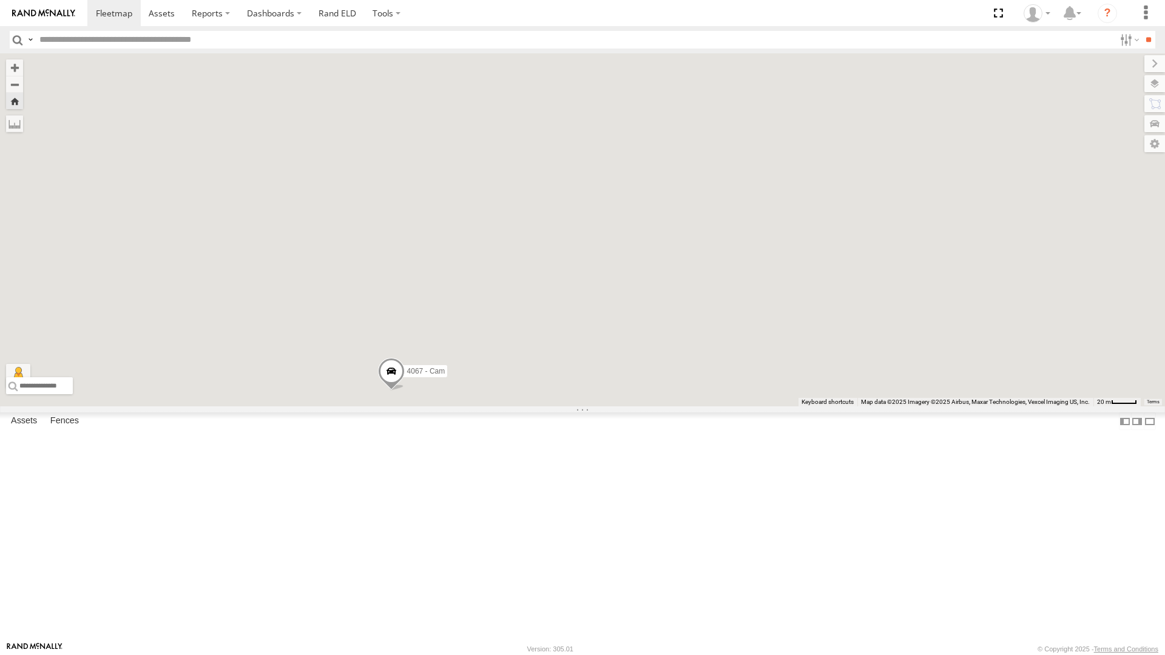
scroll to position [0, 0]
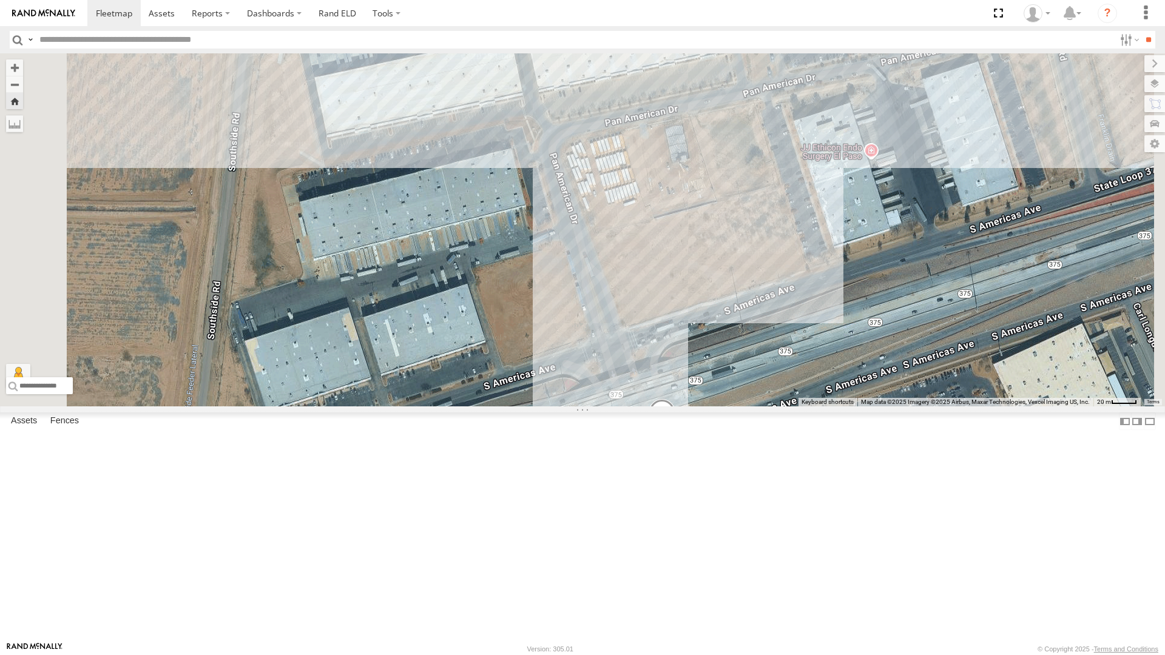
click at [0, 0] on div "4067 - Cam" at bounding box center [0, 0] width 0 height 0
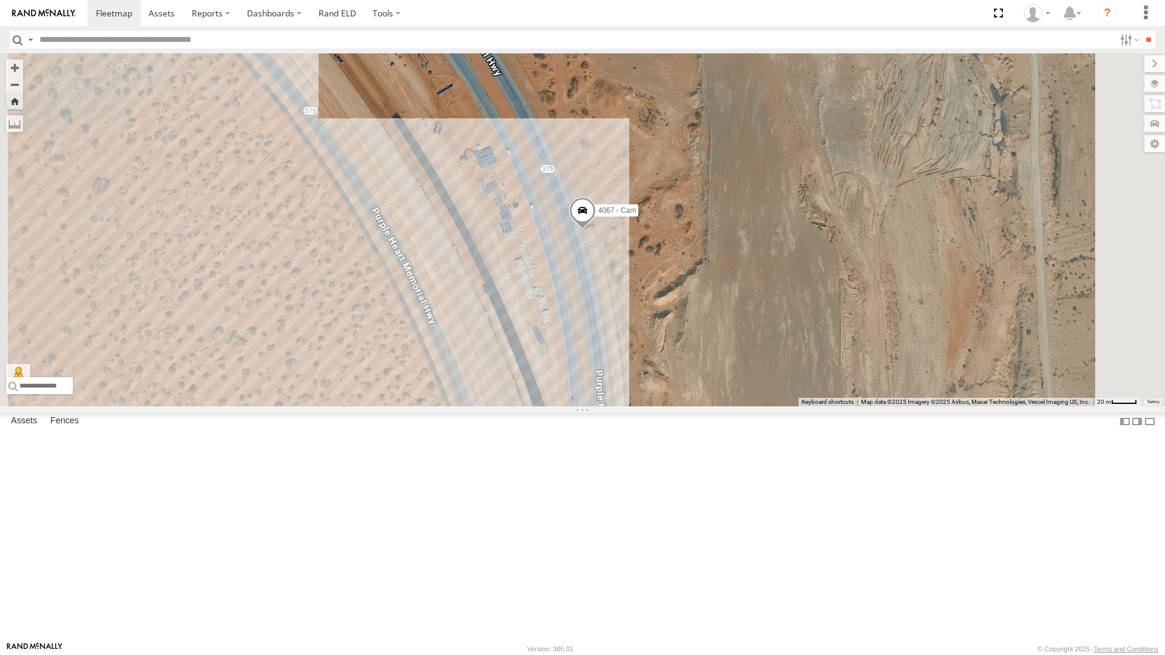
click at [0, 0] on div "4071 - Cam" at bounding box center [0, 0] width 0 height 0
